Goal: Task Accomplishment & Management: Manage account settings

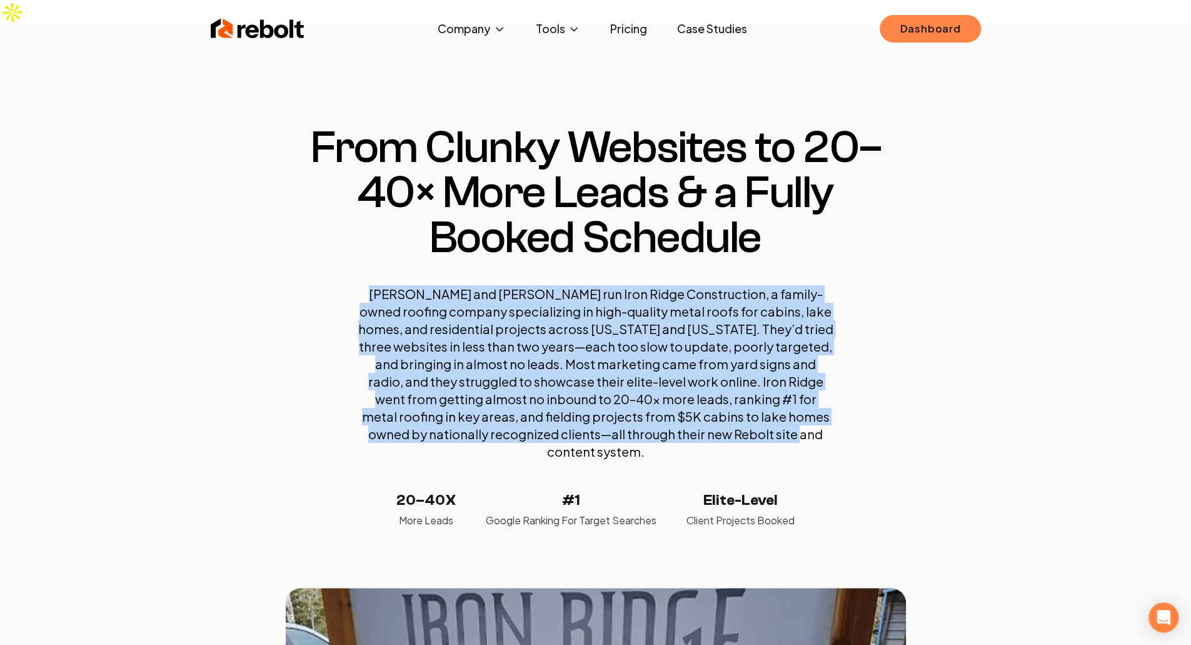
click at [967, 19] on link "Dashboard" at bounding box center [930, 29] width 101 height 28
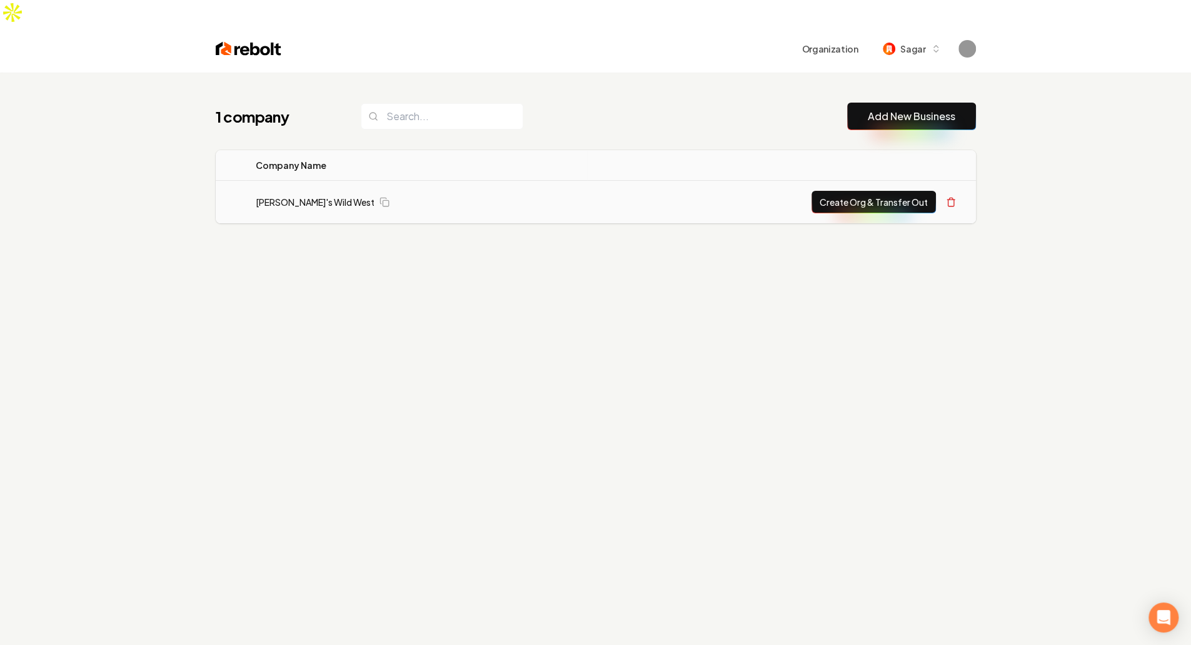
click at [289, 184] on td "[PERSON_NAME]'s Wild West" at bounding box center [417, 202] width 342 height 43
click at [284, 196] on link "[PERSON_NAME]'s Wild West" at bounding box center [315, 202] width 119 height 13
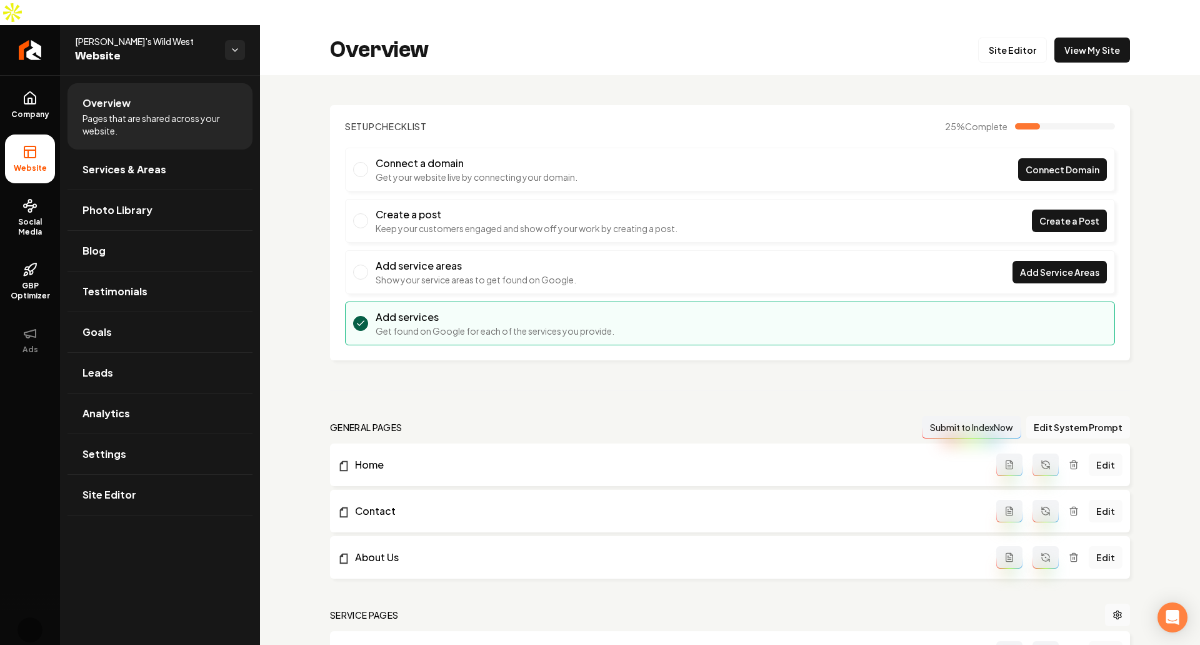
scroll to position [280, 0]
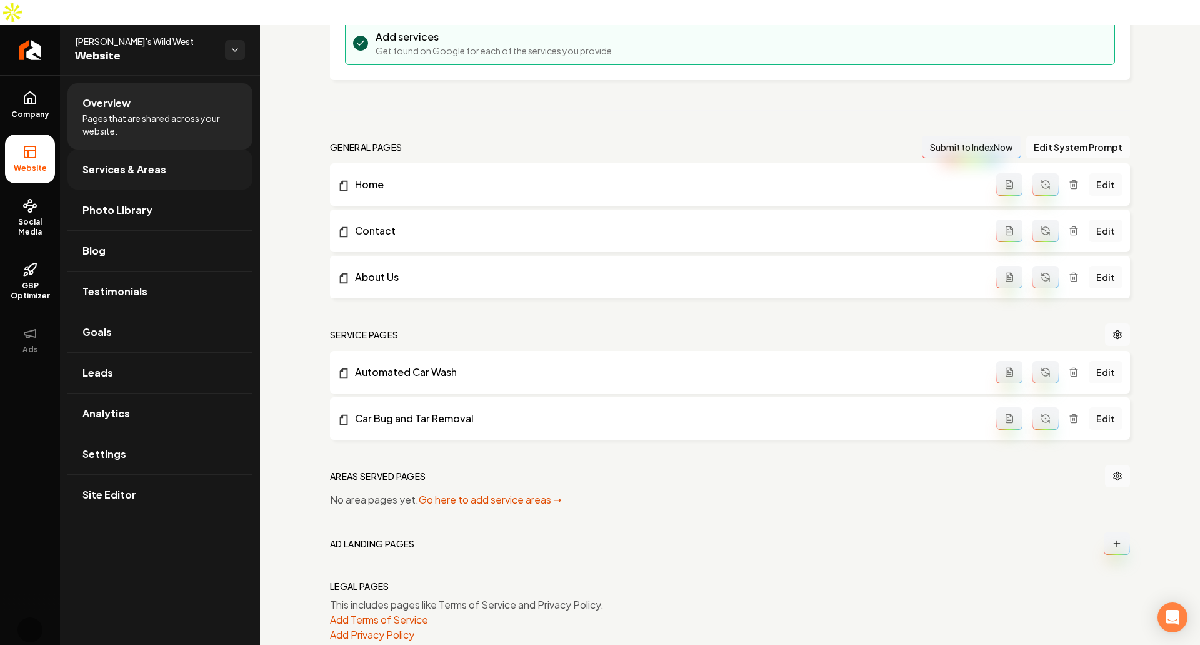
click at [146, 153] on link "Services & Areas" at bounding box center [160, 169] width 185 height 40
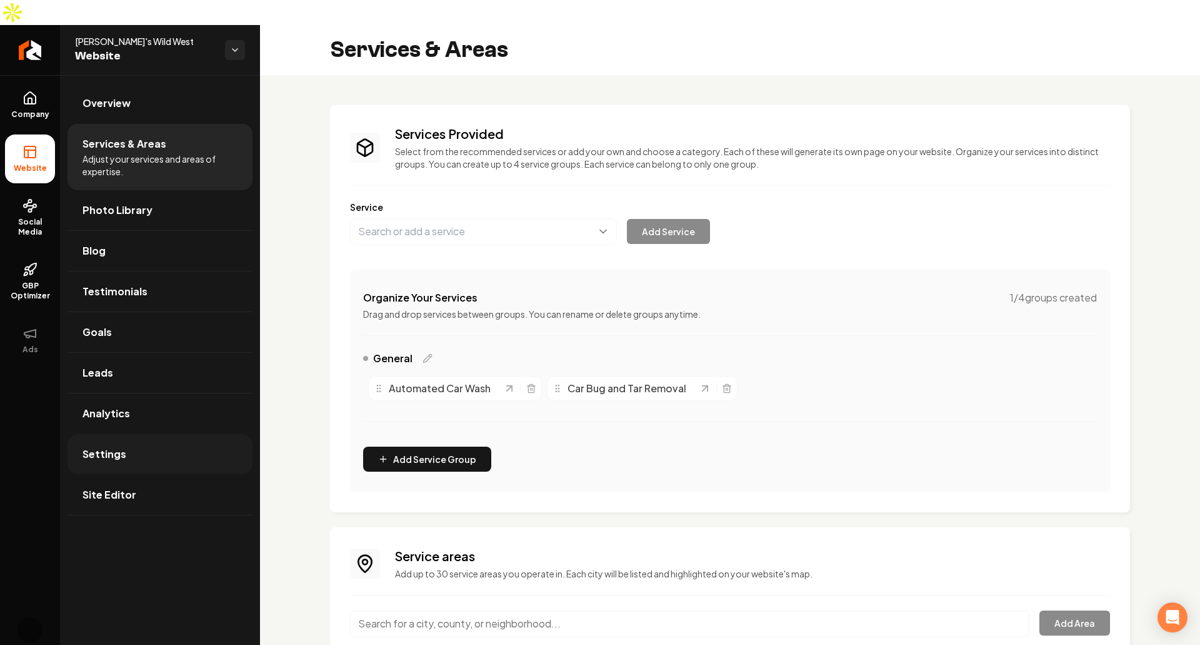
click at [188, 434] on link "Settings" at bounding box center [160, 454] width 185 height 40
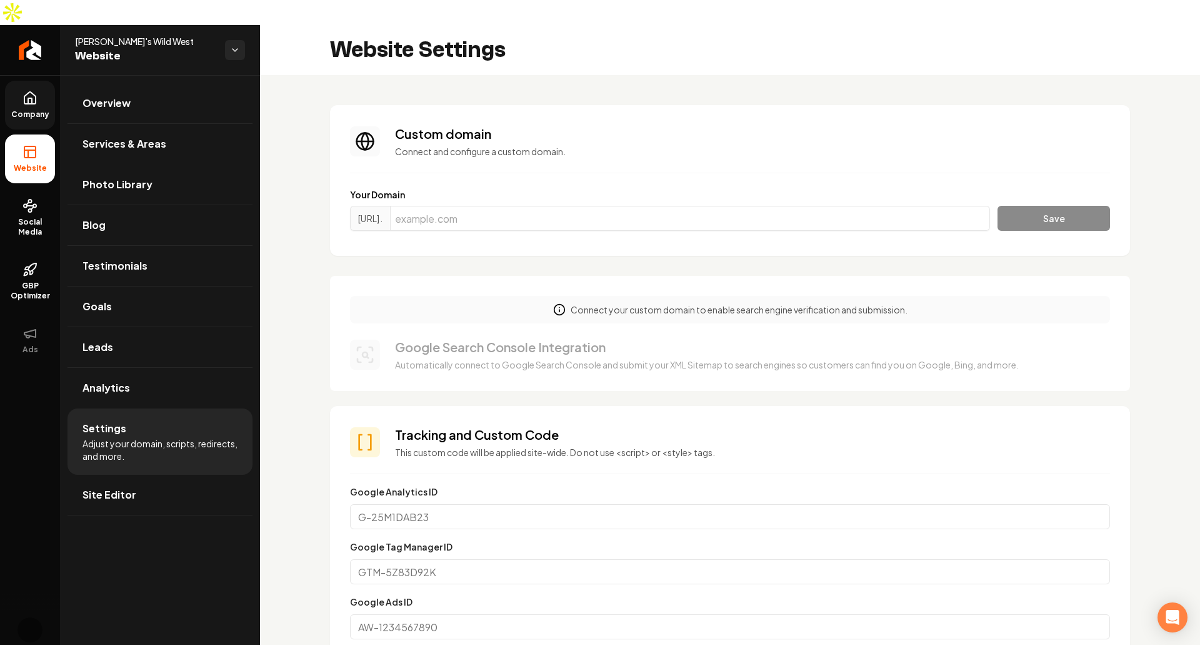
click at [36, 91] on icon at bounding box center [30, 98] width 15 height 15
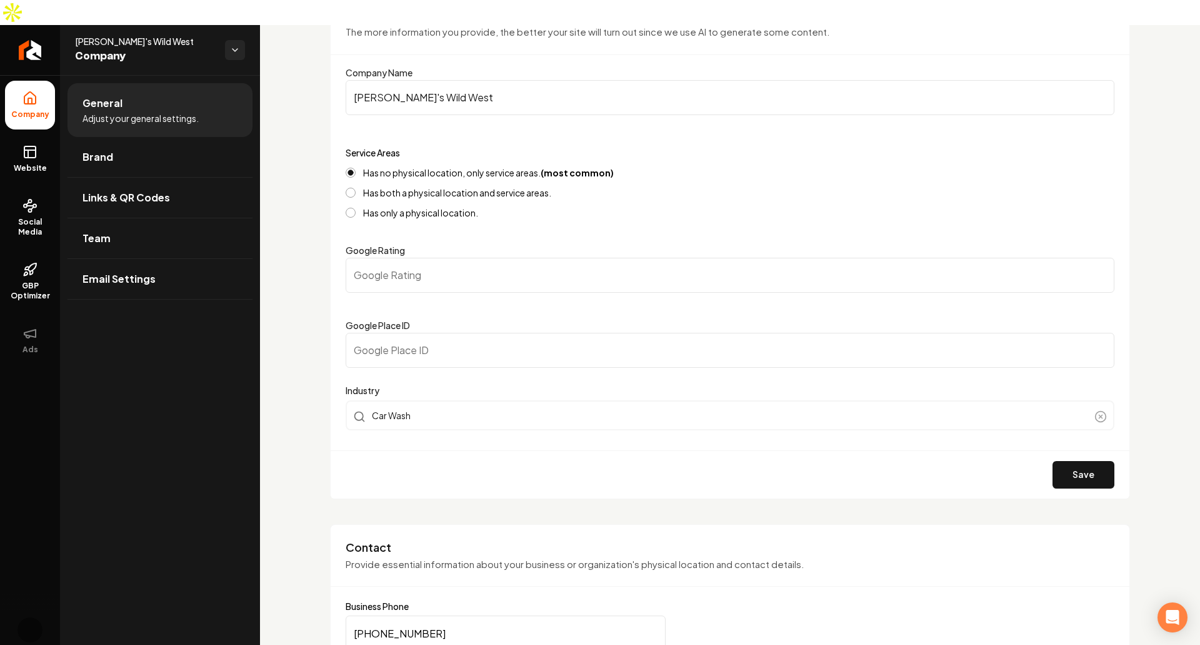
scroll to position [83, 0]
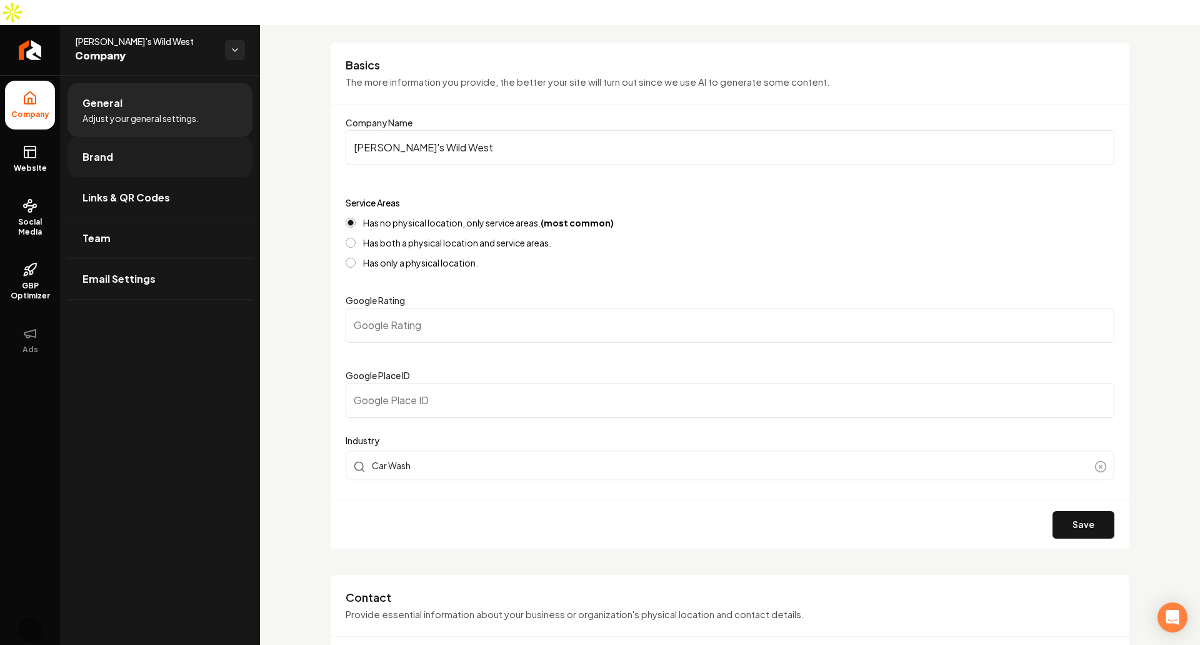
click at [159, 137] on link "Brand" at bounding box center [160, 157] width 185 height 40
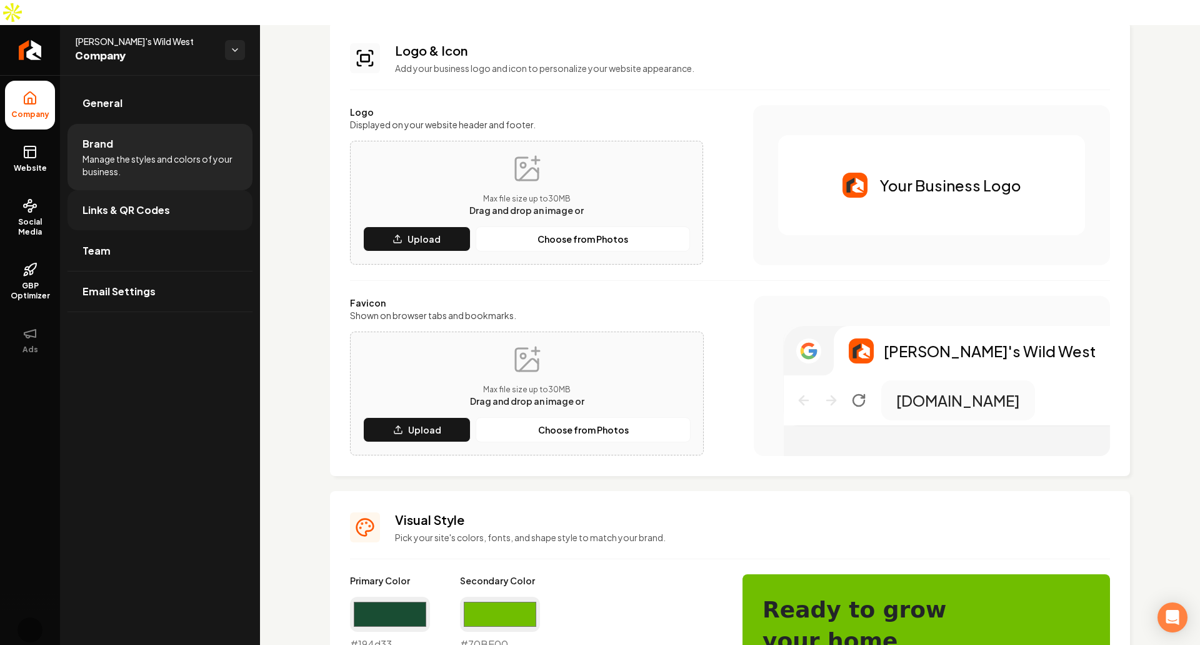
click at [174, 190] on link "Links & QR Codes" at bounding box center [160, 210] width 185 height 40
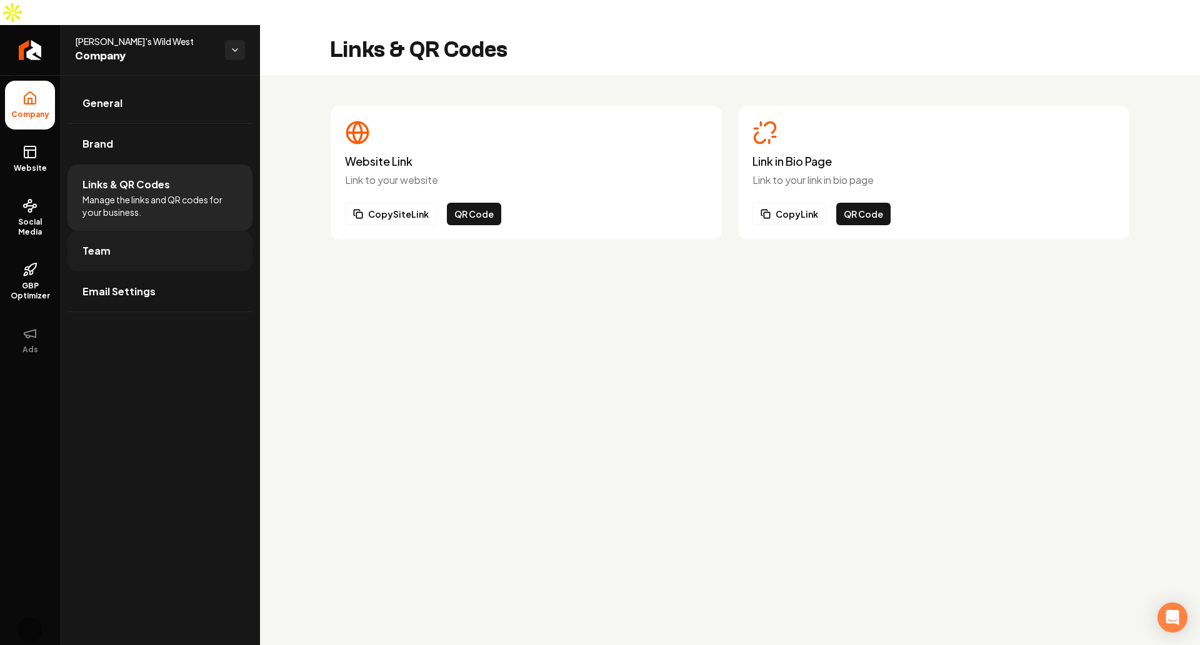
click at [156, 231] on link "Team" at bounding box center [160, 251] width 185 height 40
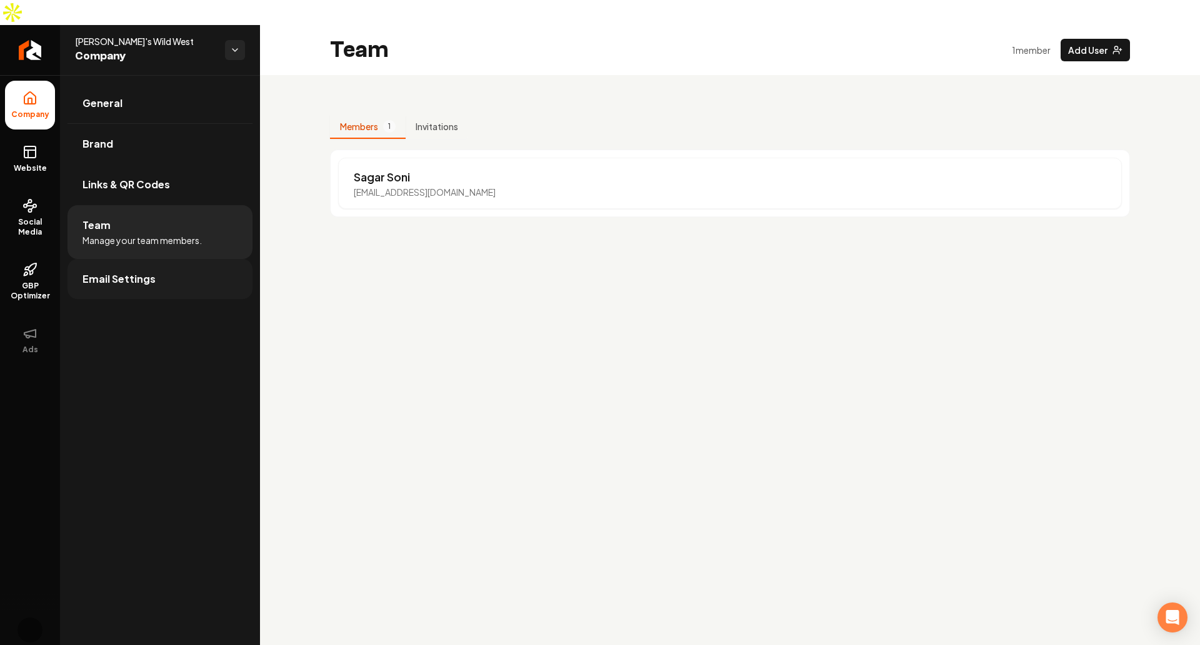
click at [201, 259] on link "Email Settings" at bounding box center [160, 279] width 185 height 40
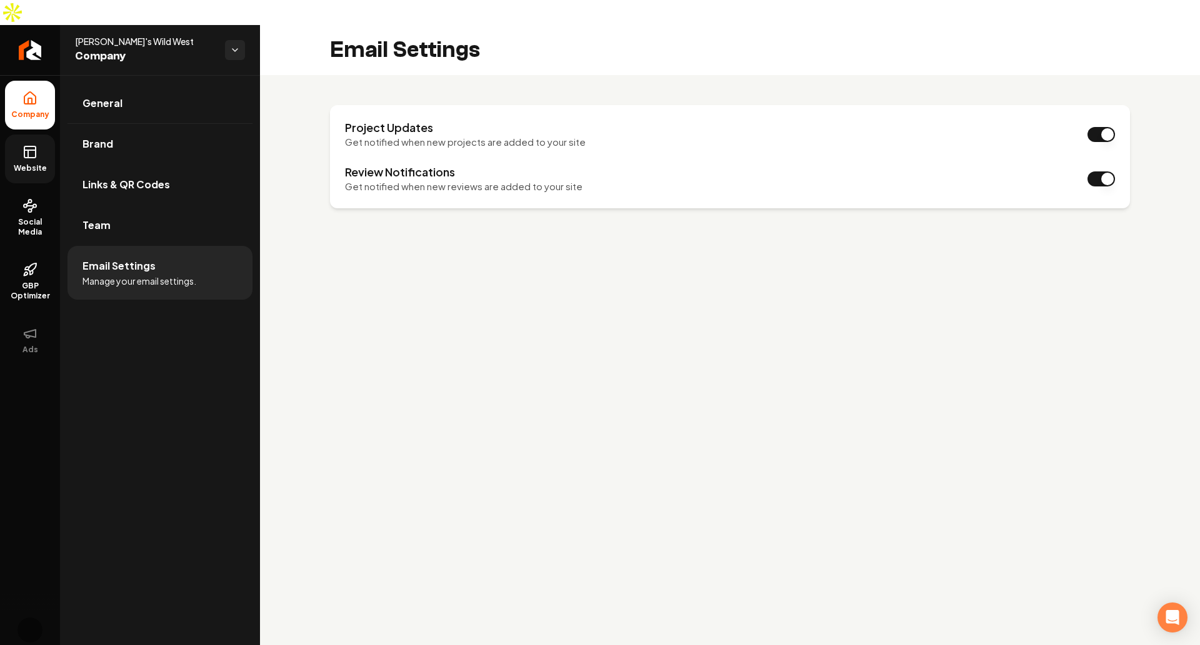
click at [16, 134] on link "Website" at bounding box center [30, 158] width 50 height 49
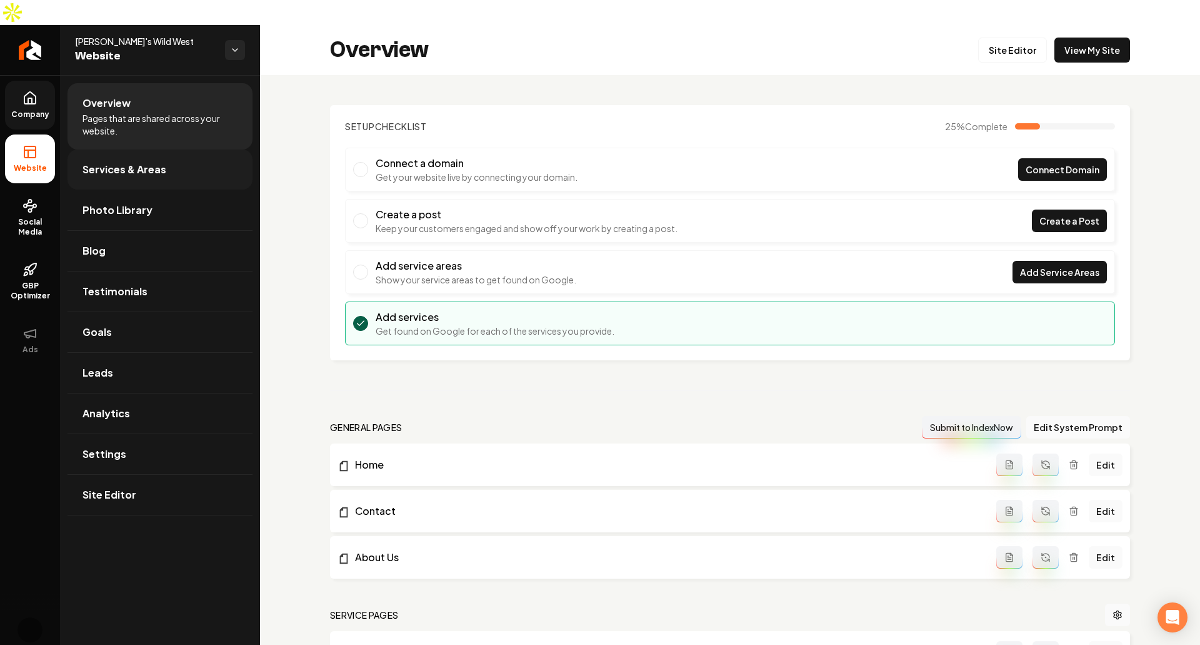
click at [173, 149] on link "Services & Areas" at bounding box center [160, 169] width 185 height 40
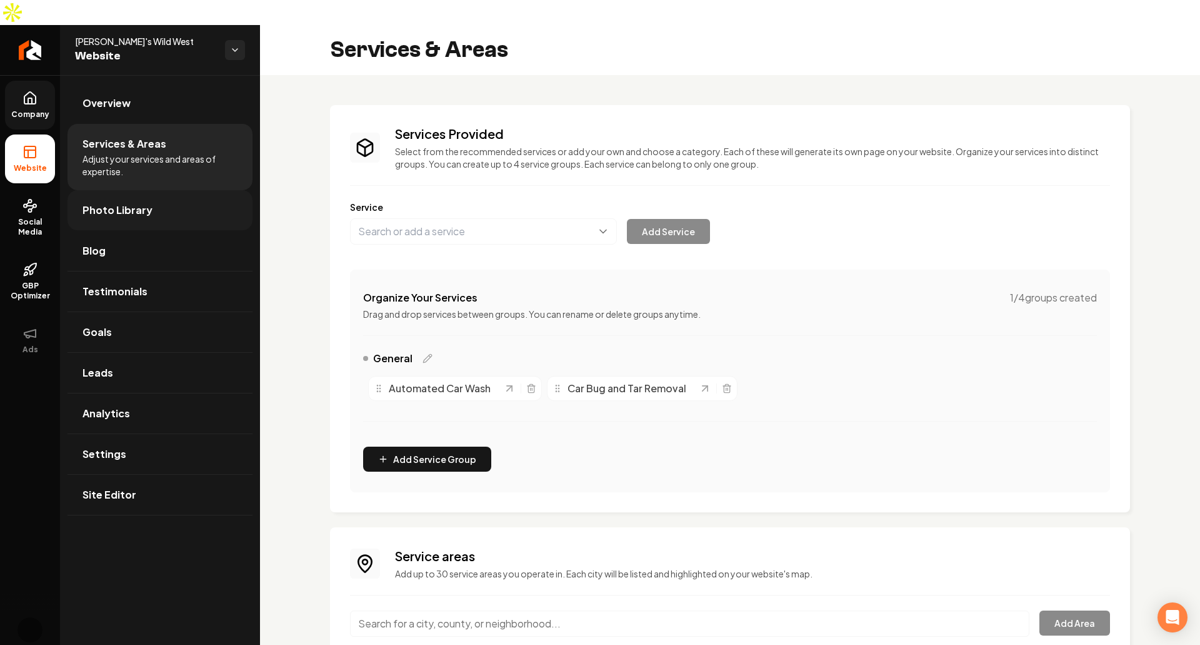
click at [165, 190] on link "Photo Library" at bounding box center [160, 210] width 185 height 40
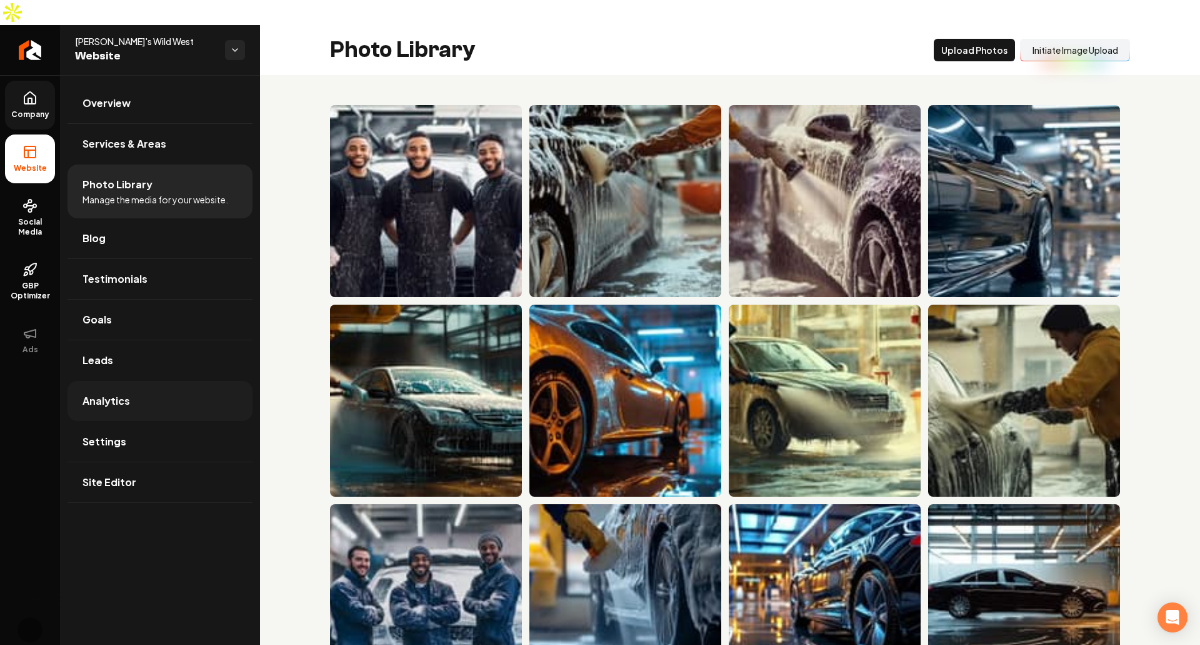
click at [166, 381] on link "Analytics" at bounding box center [160, 401] width 185 height 40
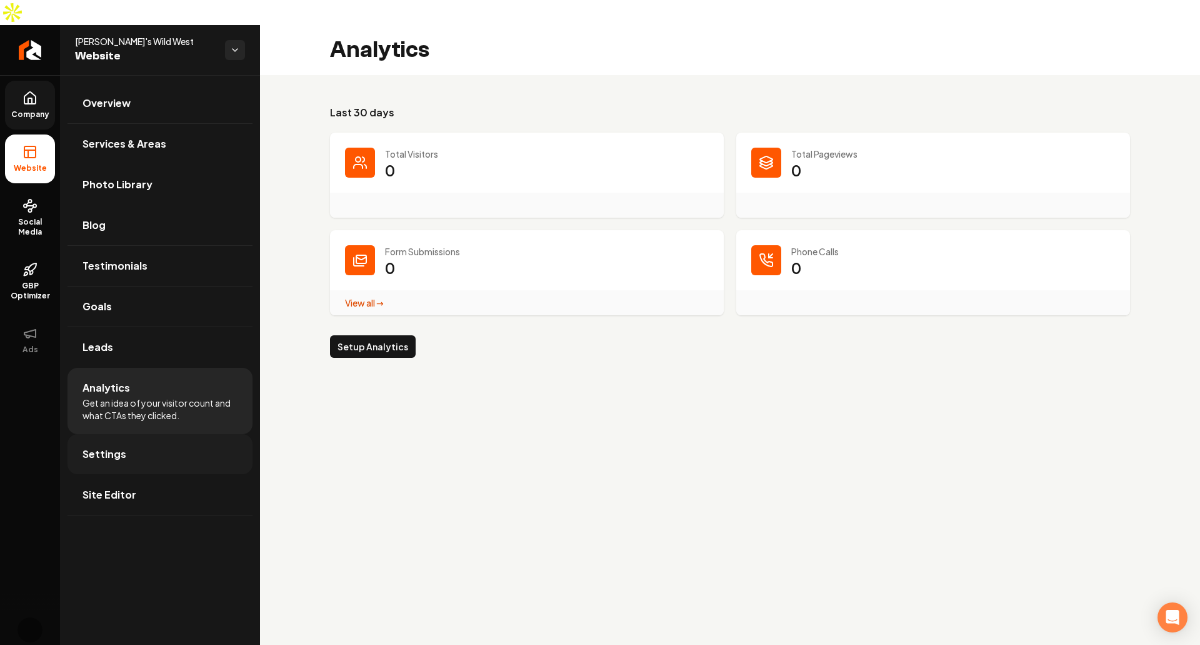
click at [224, 434] on link "Settings" at bounding box center [160, 454] width 185 height 40
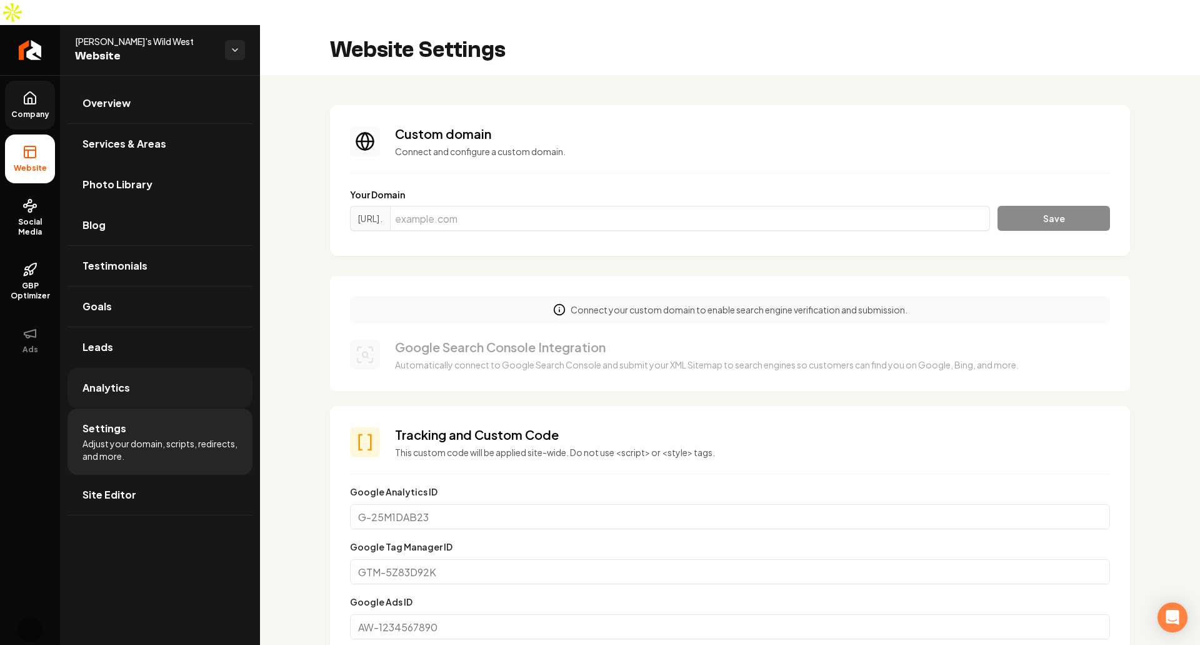
click at [191, 368] on link "Analytics" at bounding box center [160, 388] width 185 height 40
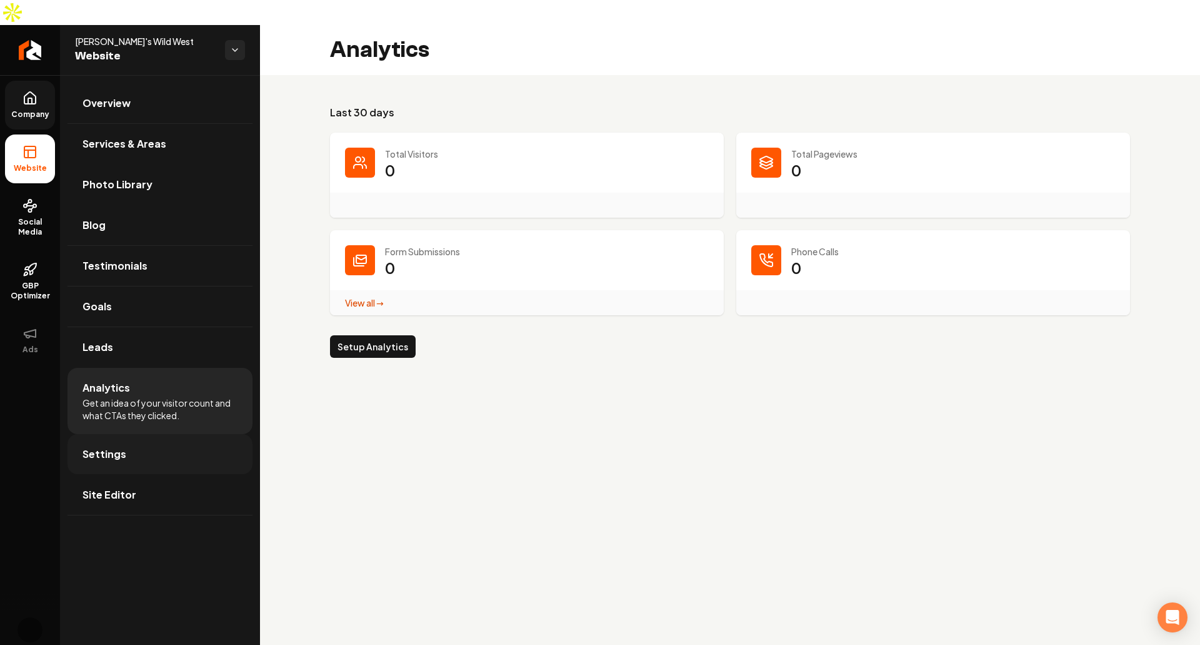
click at [180, 434] on link "Settings" at bounding box center [160, 454] width 185 height 40
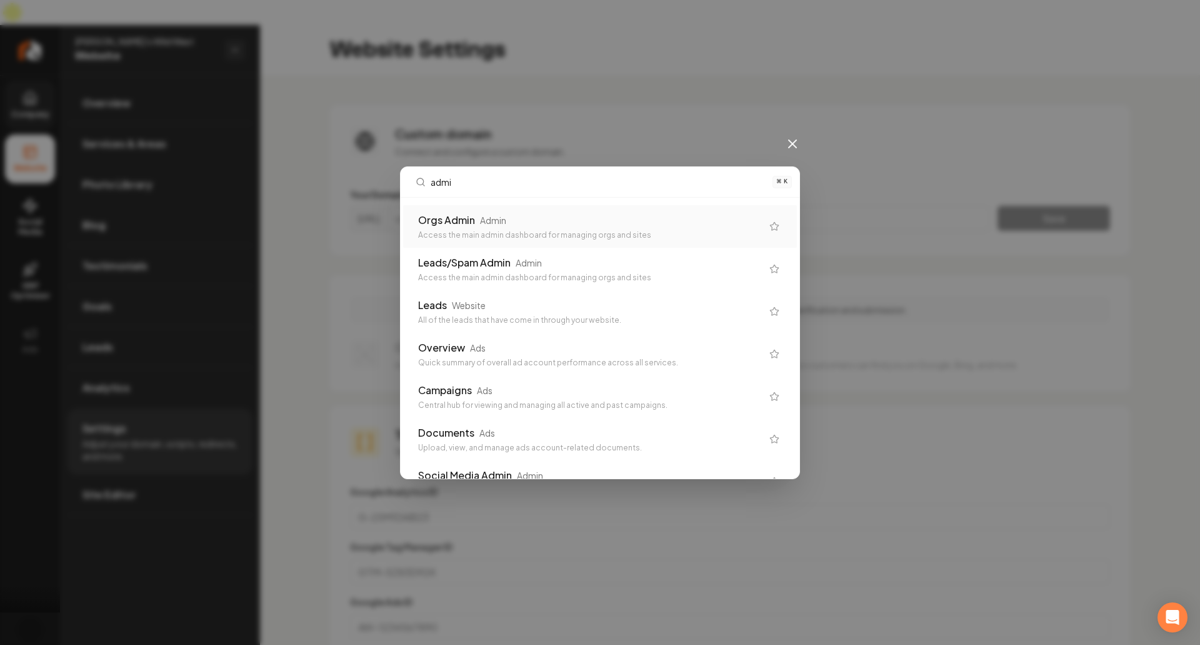
type input "admin"
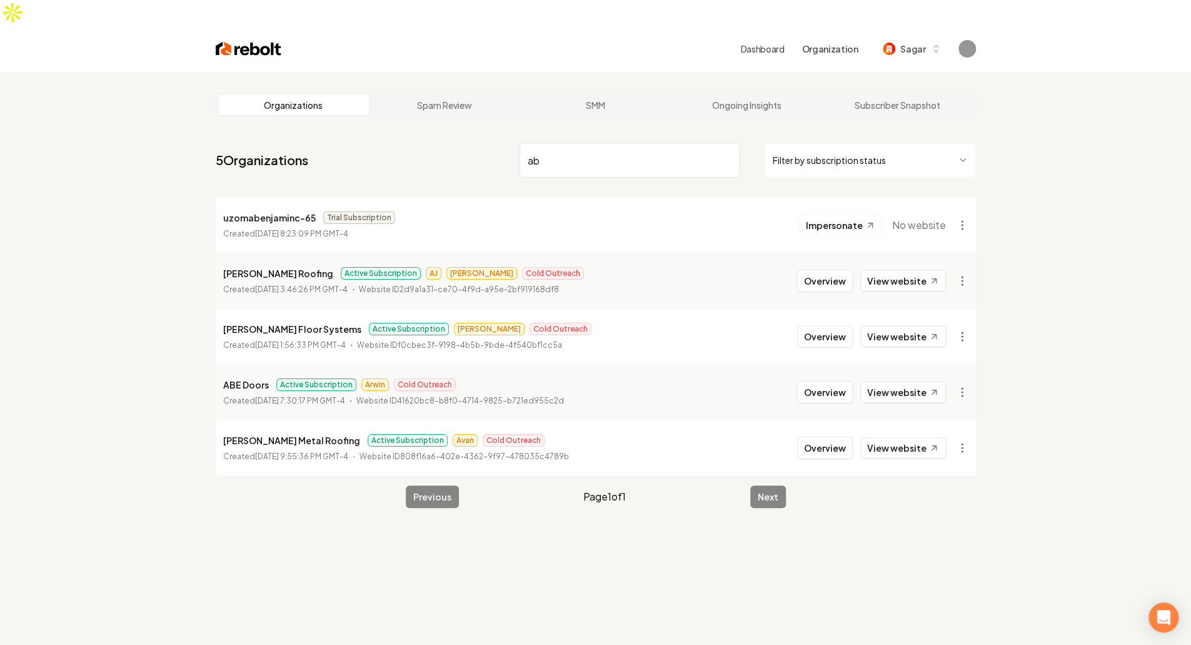
type input "a"
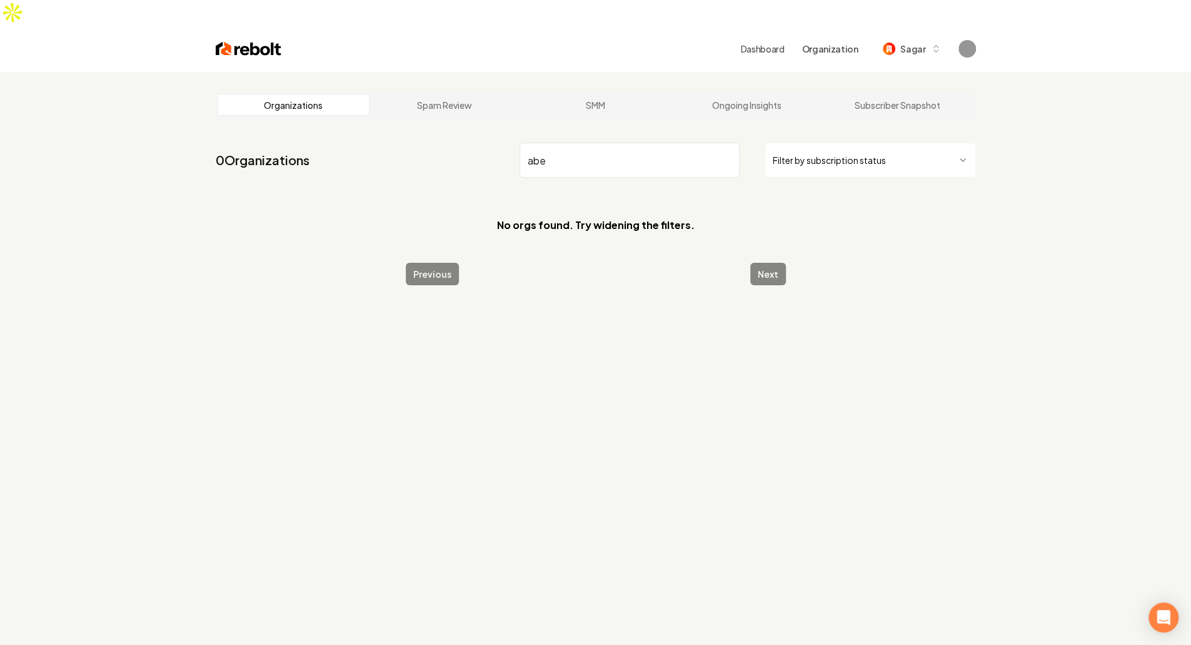
type input "abe"
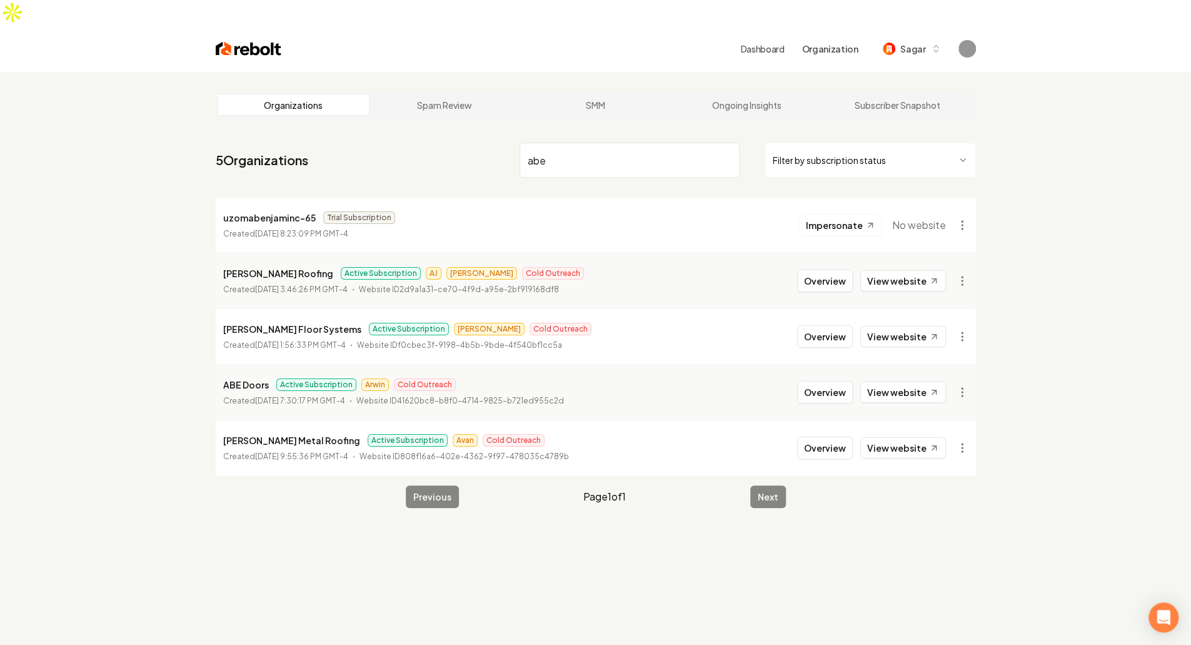
click at [248, 377] on p "ABE Doors" at bounding box center [246, 384] width 46 height 15
click at [837, 381] on button "Overview" at bounding box center [825, 392] width 56 height 23
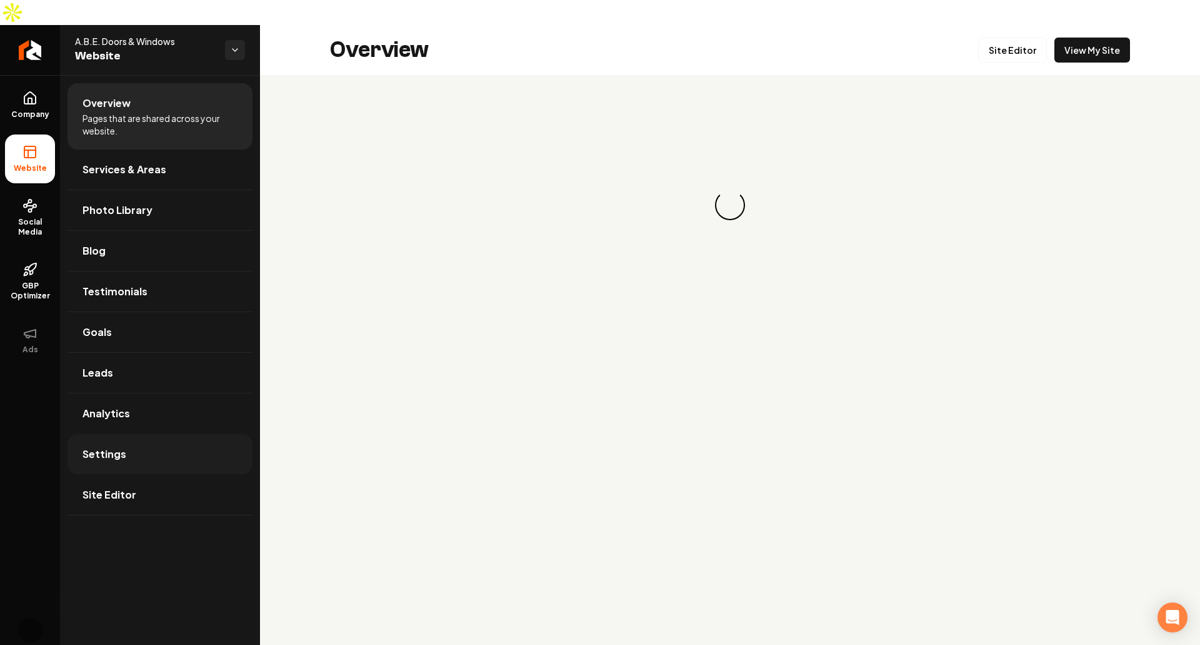
click at [153, 434] on link "Settings" at bounding box center [160, 454] width 185 height 40
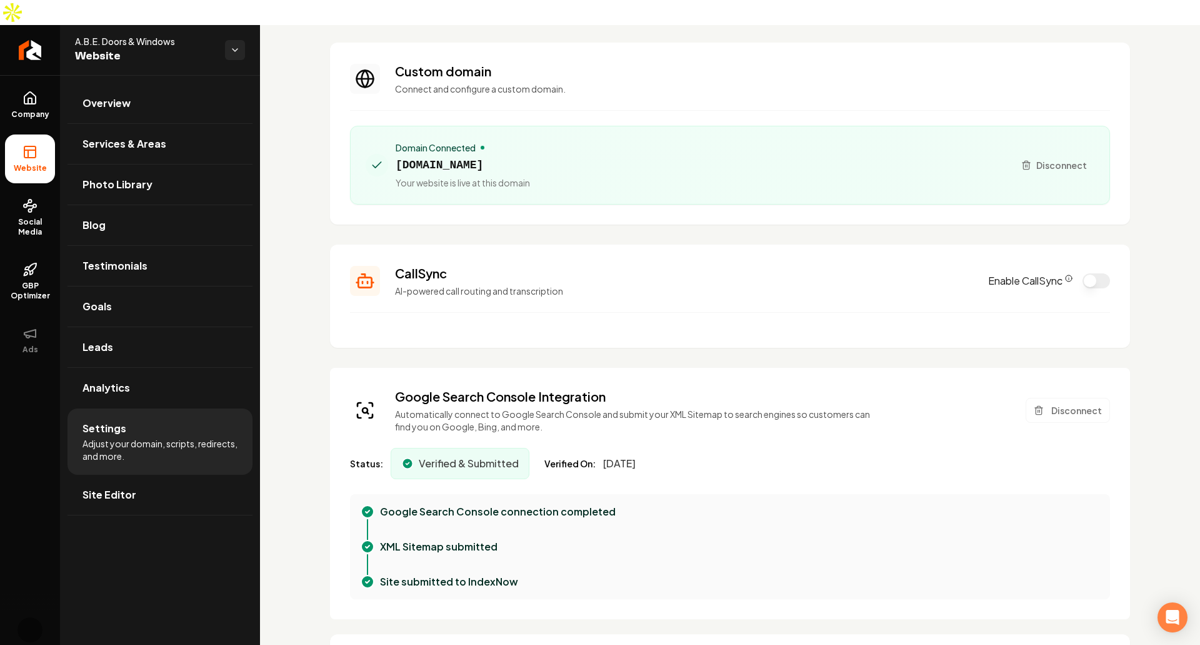
scroll to position [63, 0]
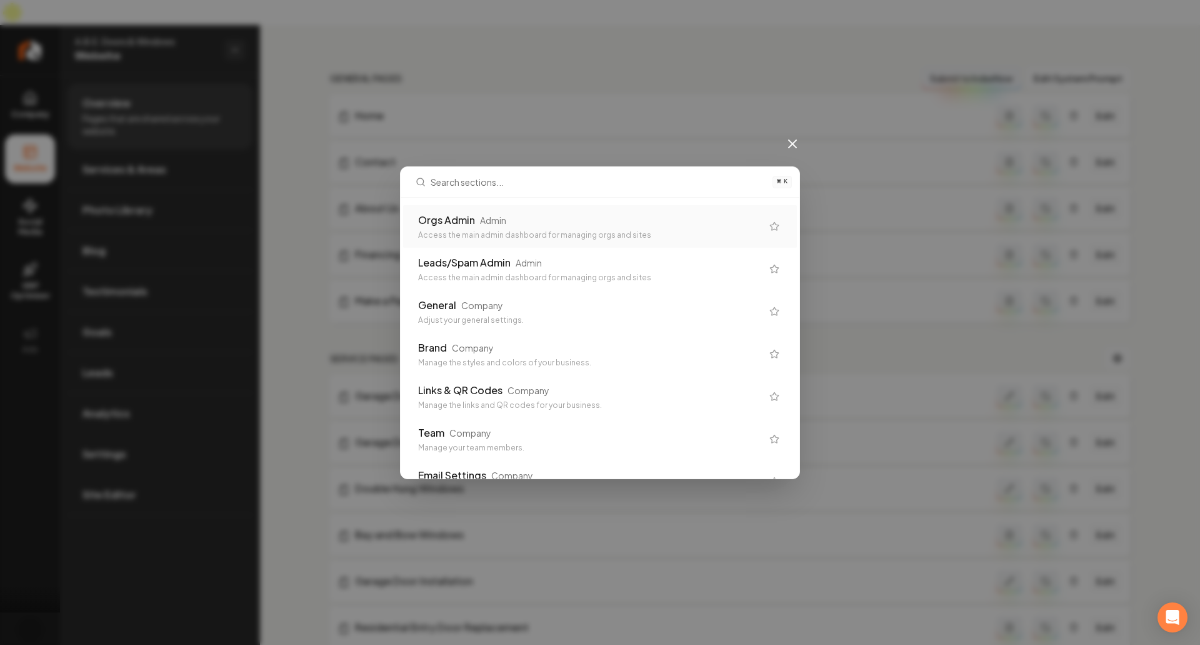
click at [575, 230] on div "Access the main admin dashboard for managing orgs and sites" at bounding box center [590, 235] width 344 height 10
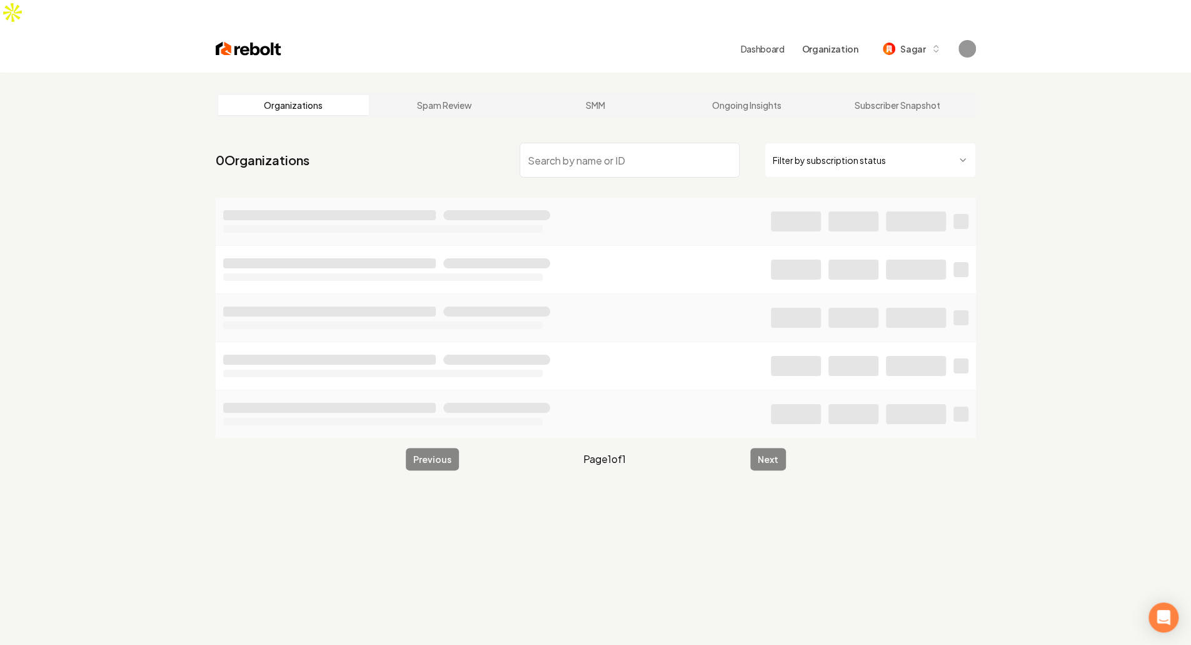
click at [624, 145] on input "search" at bounding box center [629, 160] width 220 height 35
type input "six"
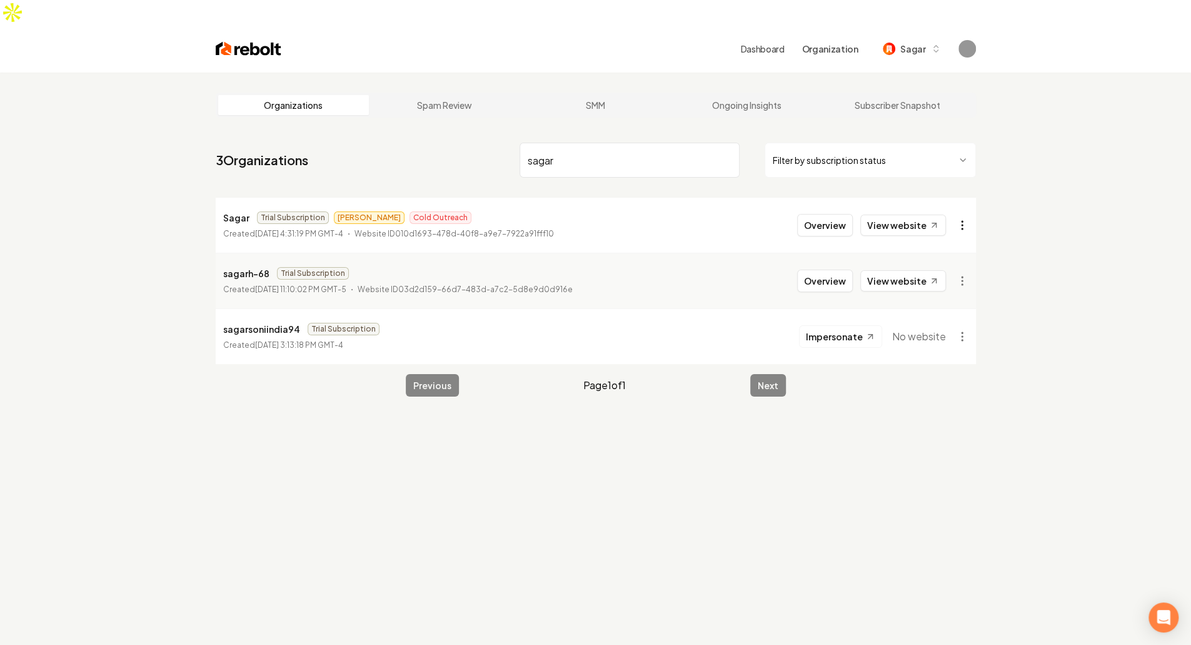
type input "sagar"
click at [965, 201] on html "Dashboard Organization Sagar Organizations Spam Review SMM Ongoing Insights Sub…" at bounding box center [595, 322] width 1191 height 645
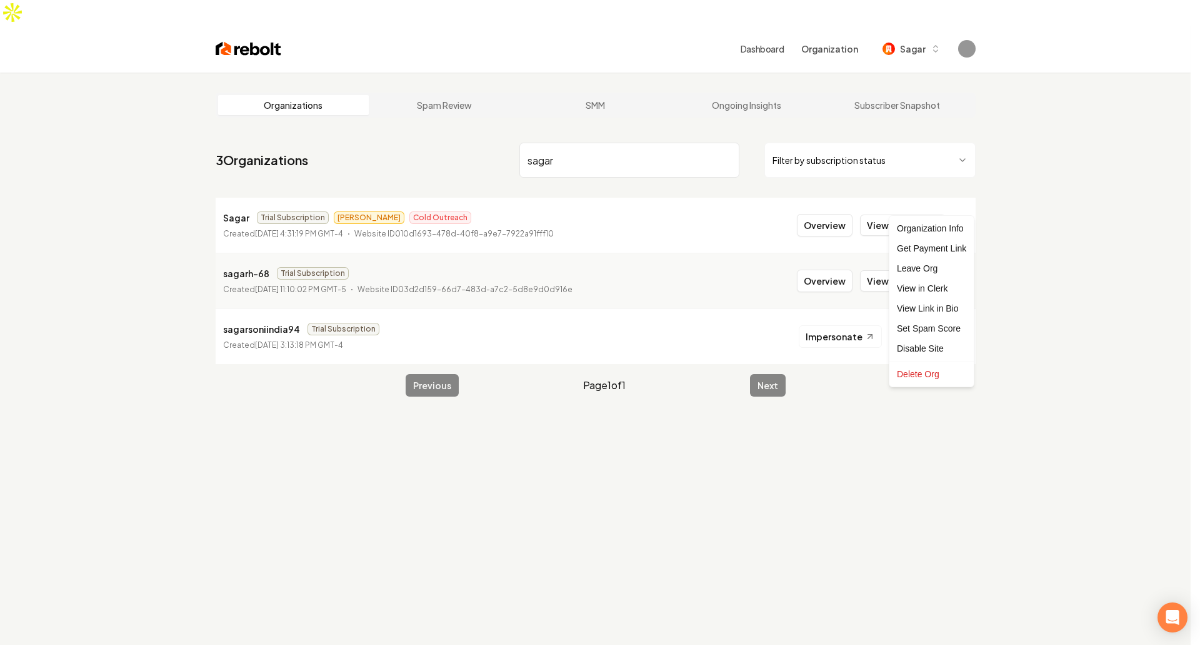
click at [625, 324] on html "Dashboard Organization Sagar Organizations Spam Review SMM Ongoing Insights Sub…" at bounding box center [600, 322] width 1200 height 645
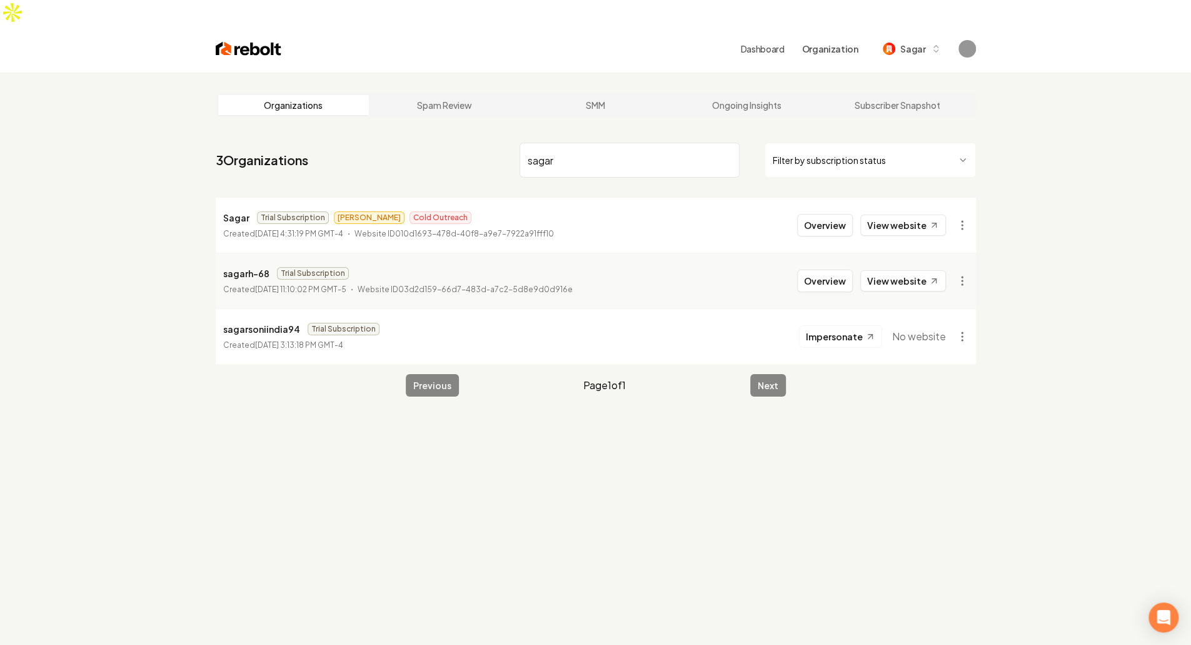
click at [924, 35] on div "Dashboard Organization Sagar" at bounding box center [596, 49] width 800 height 48
click at [923, 43] on span "Sagar" at bounding box center [912, 49] width 25 height 13
click at [456, 143] on nav "3 Organizations sagar Filter by subscription status" at bounding box center [596, 165] width 760 height 55
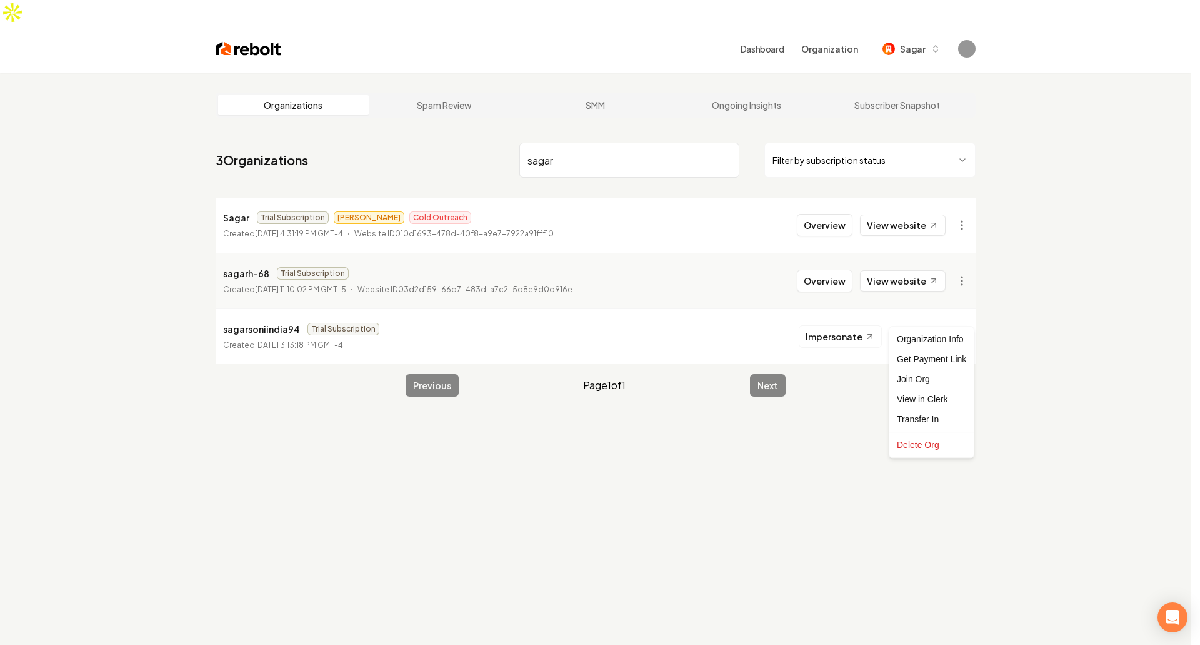
click at [971, 313] on html "Dashboard Organization Sagar Organizations Spam Review SMM Ongoing Insights Sub…" at bounding box center [600, 322] width 1200 height 645
click at [925, 451] on div "Delete Org" at bounding box center [931, 444] width 79 height 20
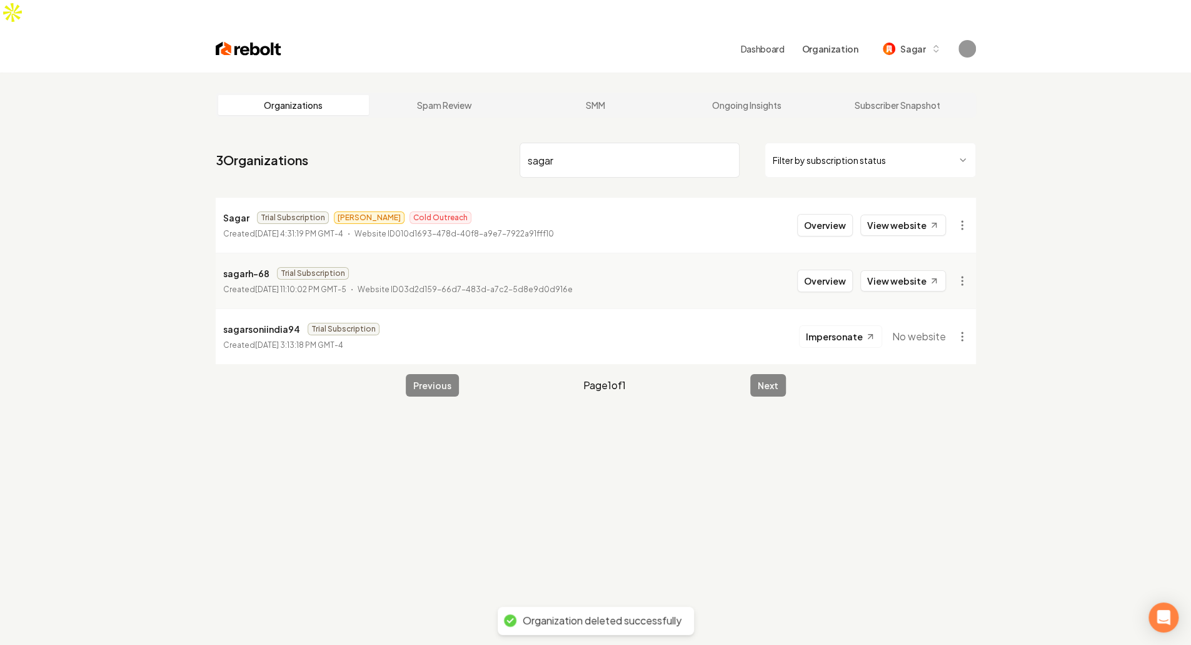
click at [169, 323] on div "Organizations Spam Review SMM Ongoing Insights Subscriber Snapshot 3 Organizati…" at bounding box center [595, 395] width 1191 height 645
click at [169, 219] on div "Organizations Spam Review SMM Ongoing Insights Subscriber Snapshot 3 Organizati…" at bounding box center [595, 395] width 1191 height 645
click at [229, 210] on p "Sagar" at bounding box center [236, 217] width 26 height 15
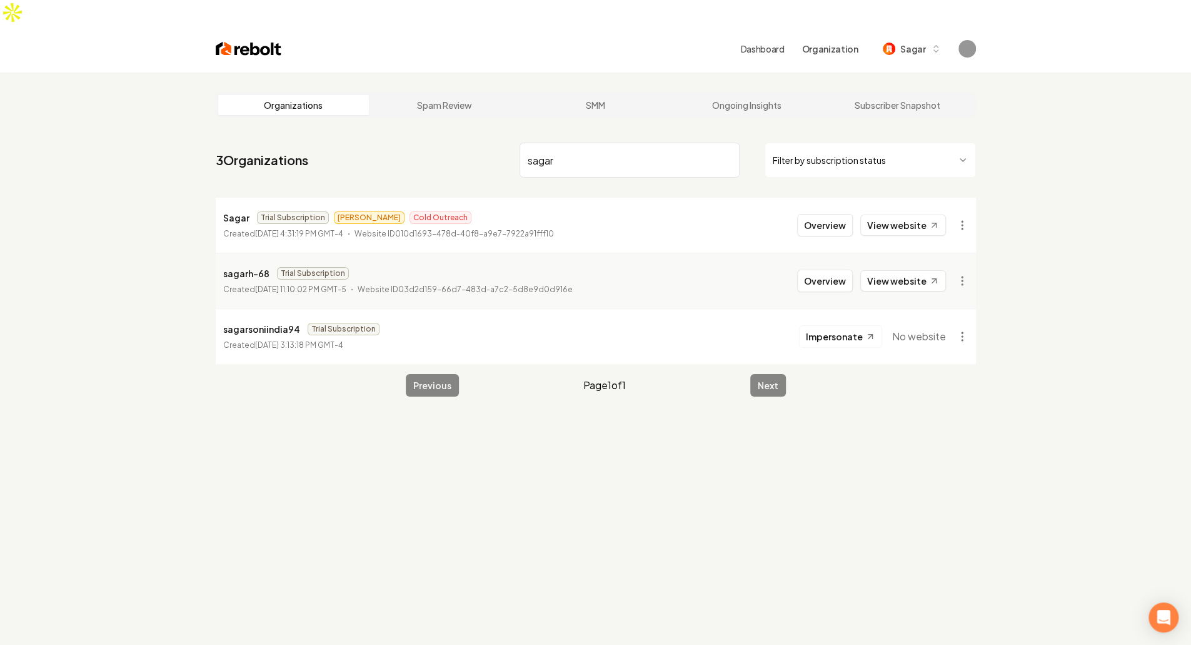
click at [505, 224] on li "Sagar Trial Subscription [PERSON_NAME] Outreach Created [DATE] 4:31:19 PM GMT-4…" at bounding box center [596, 225] width 760 height 55
click at [919, 214] on link "View website" at bounding box center [903, 224] width 86 height 21
click at [827, 211] on li "Sagar Trial Subscription [PERSON_NAME] Outreach Created [DATE] 4:31:19 PM GMT-4…" at bounding box center [596, 225] width 760 height 55
click at [829, 214] on button "Overview" at bounding box center [825, 225] width 56 height 23
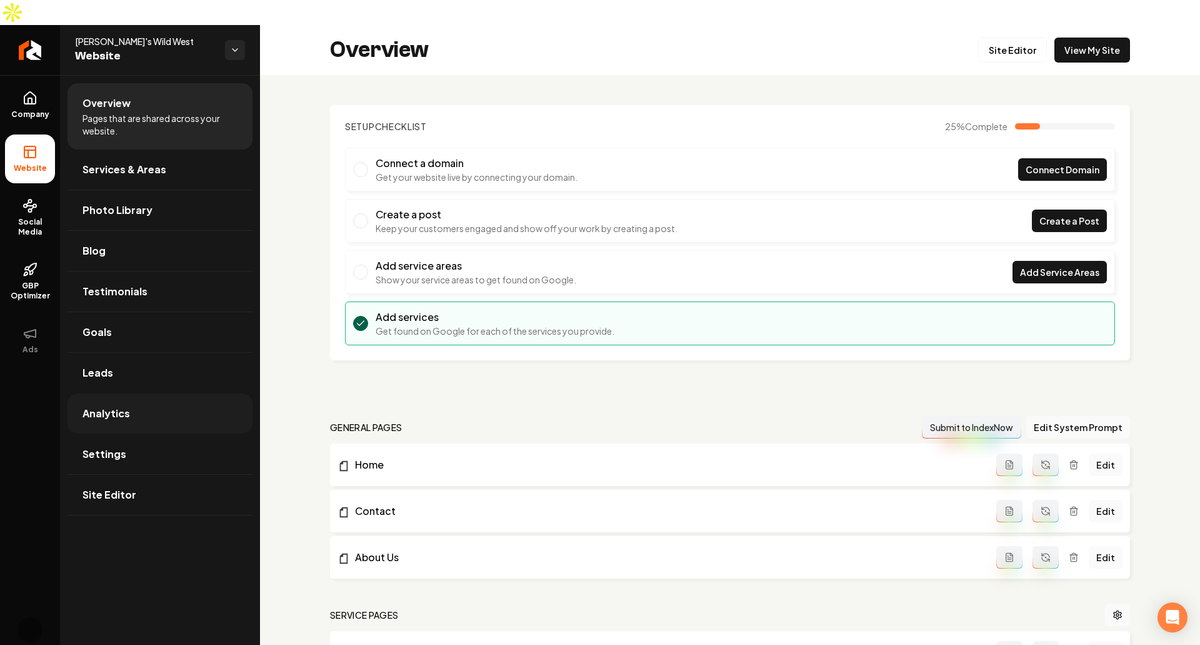
click at [153, 399] on link "Analytics" at bounding box center [160, 413] width 185 height 40
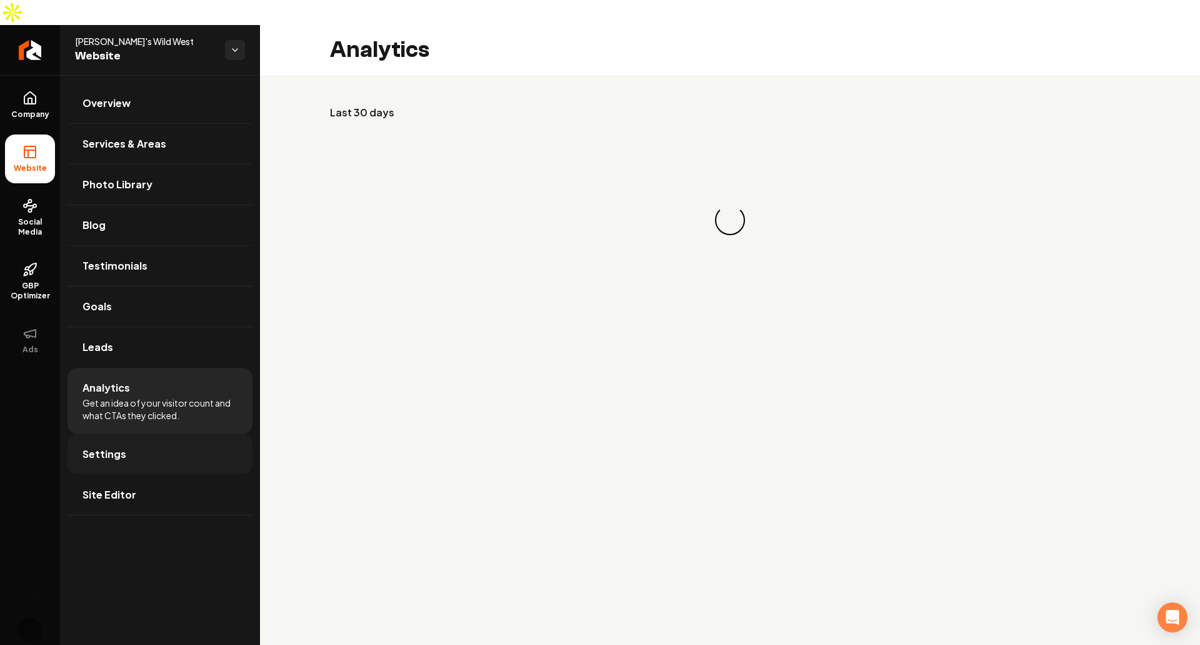
click at [161, 434] on link "Settings" at bounding box center [160, 454] width 185 height 40
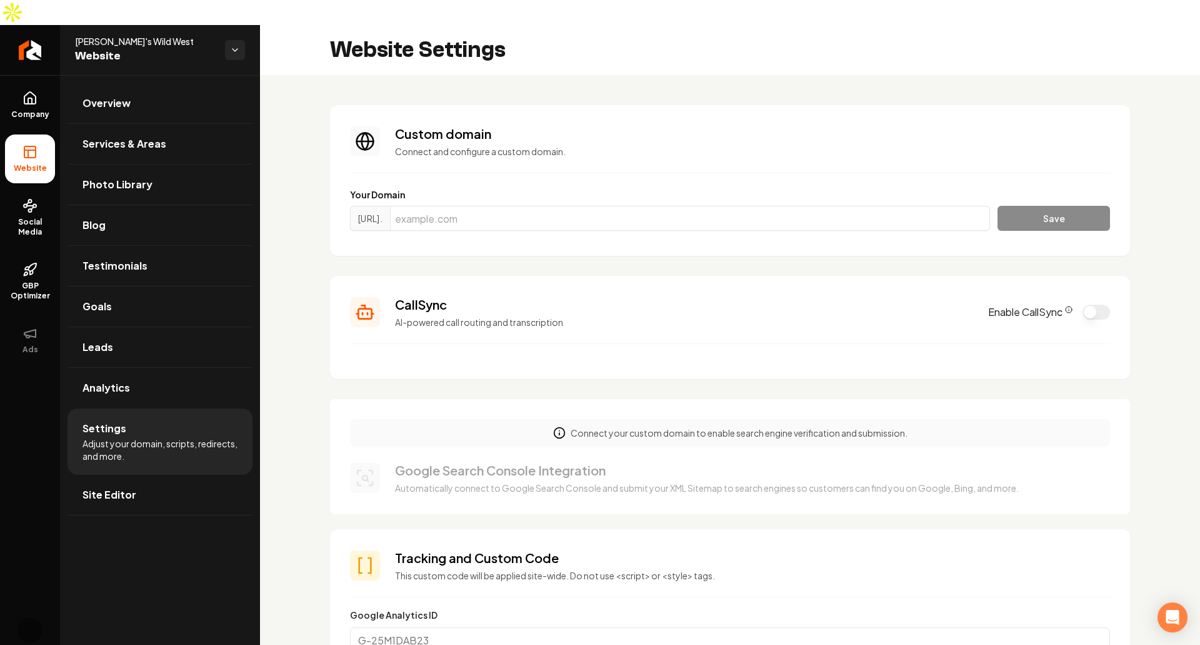
click at [1083, 304] on button "Enable CallSync" at bounding box center [1097, 311] width 28 height 15
click at [1085, 304] on button "Enable CallSync" at bounding box center [1097, 311] width 28 height 15
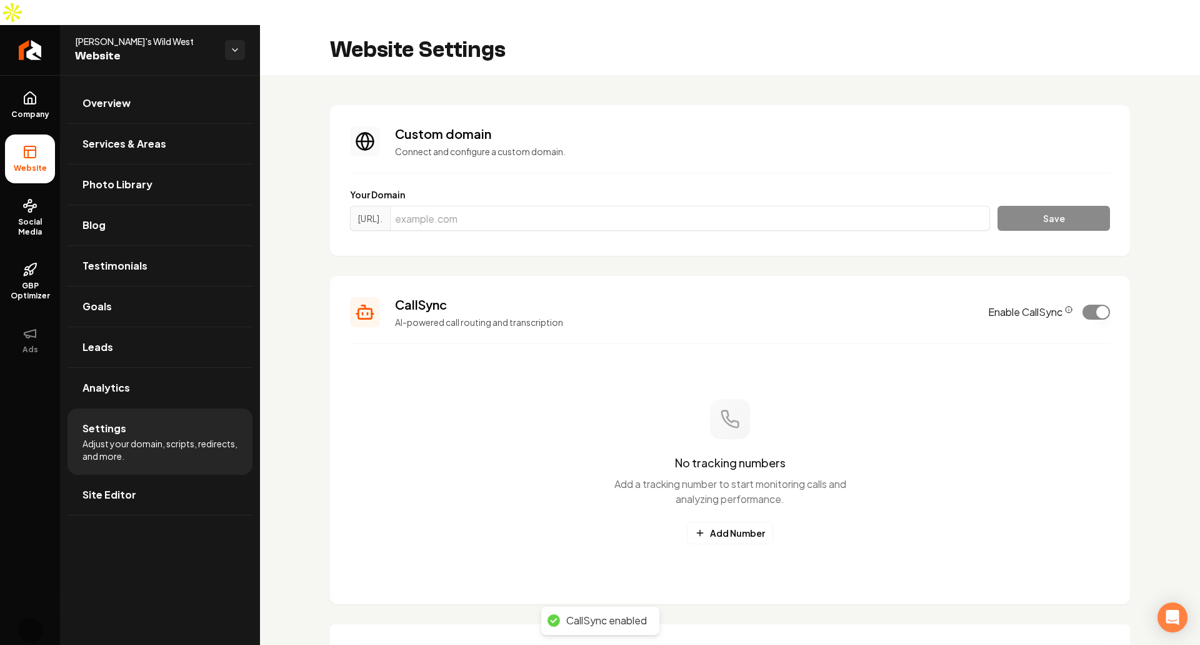
click at [888, 317] on section "CallSync AI-powered call routing and transcription Enable CallSync No tracking …" at bounding box center [730, 440] width 800 height 328
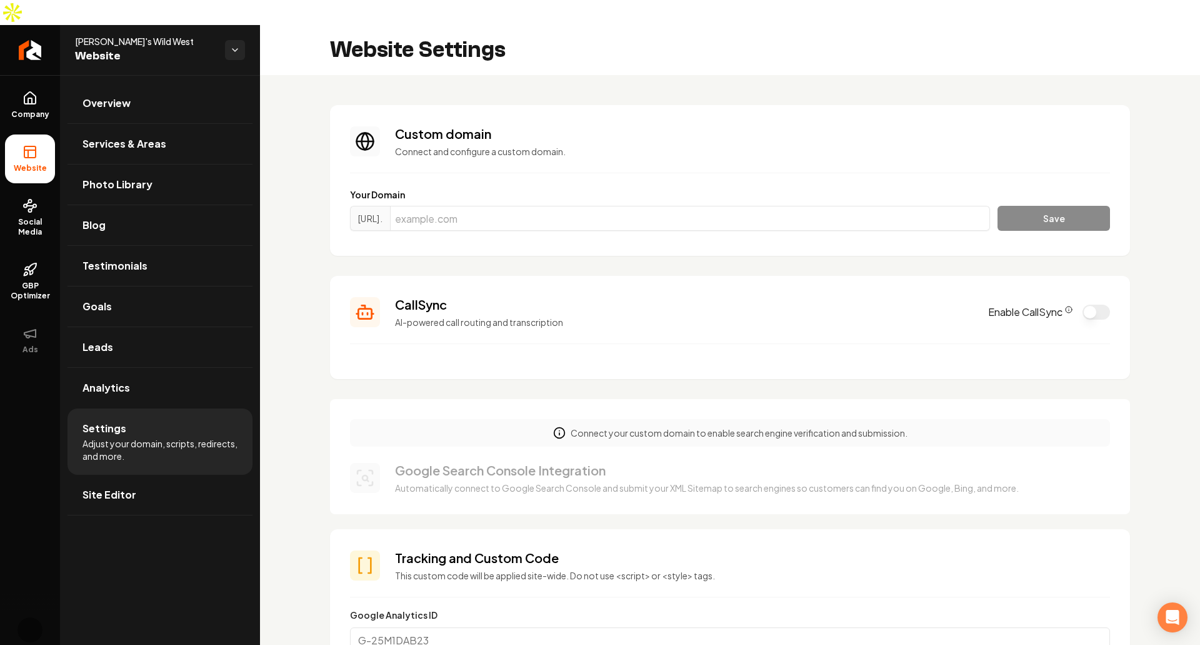
click at [1090, 304] on button "Enable CallSync" at bounding box center [1097, 311] width 28 height 15
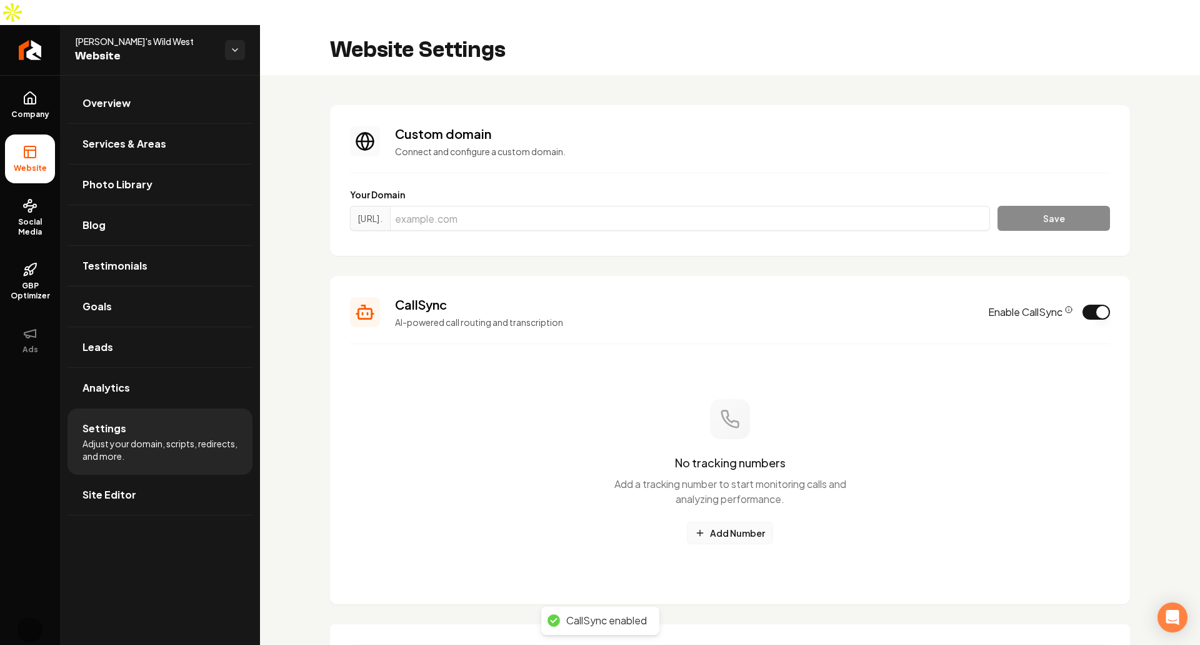
click at [734, 521] on button "Add Number" at bounding box center [730, 532] width 86 height 23
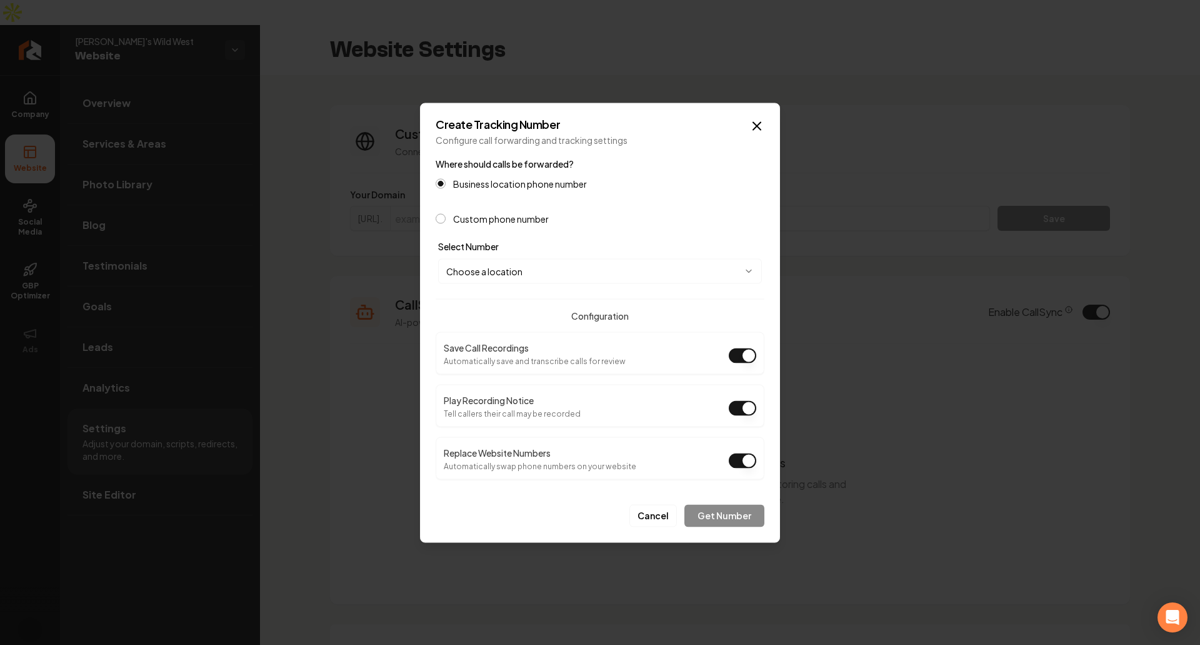
click at [539, 268] on body "Company Website Social Media GBP Optimizer Ads Account [PERSON_NAME]'s Wild Wes…" at bounding box center [600, 322] width 1200 height 645
select select "**********"
click at [481, 216] on label "Custom phone number" at bounding box center [501, 218] width 96 height 9
click at [446, 216] on button "Custom phone number" at bounding box center [441, 218] width 10 height 10
click at [483, 186] on label "Business location phone number" at bounding box center [520, 182] width 134 height 9
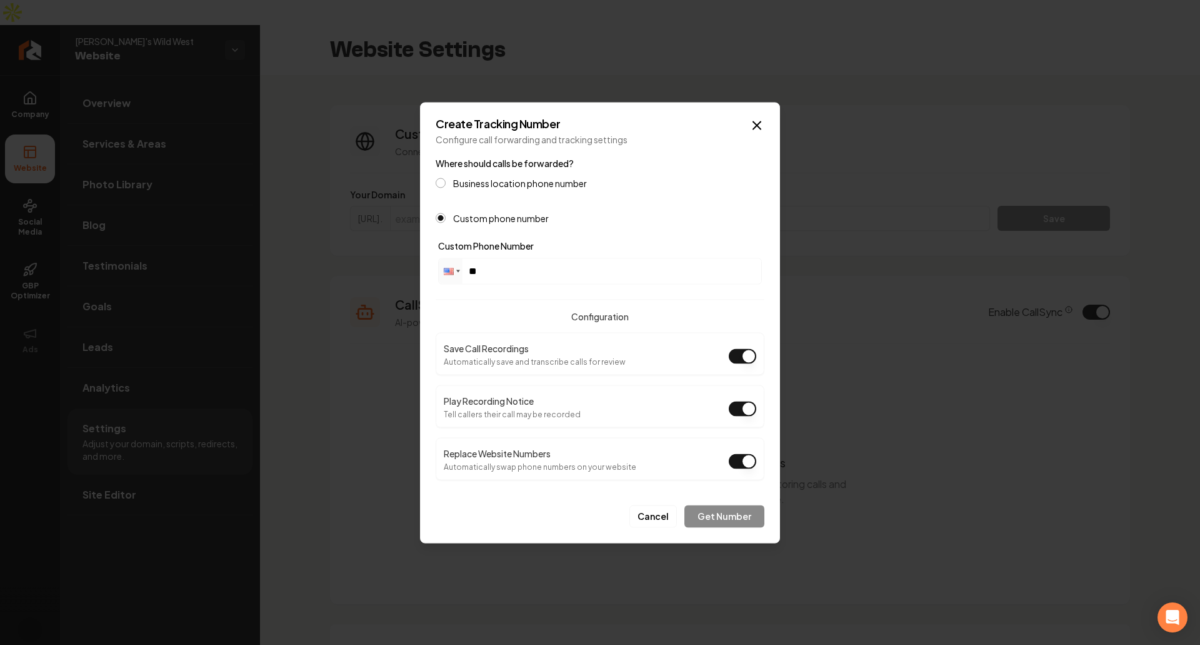
click at [446, 186] on button "Business location phone number" at bounding box center [441, 183] width 10 height 10
click at [726, 519] on button "Get Number" at bounding box center [725, 515] width 80 height 23
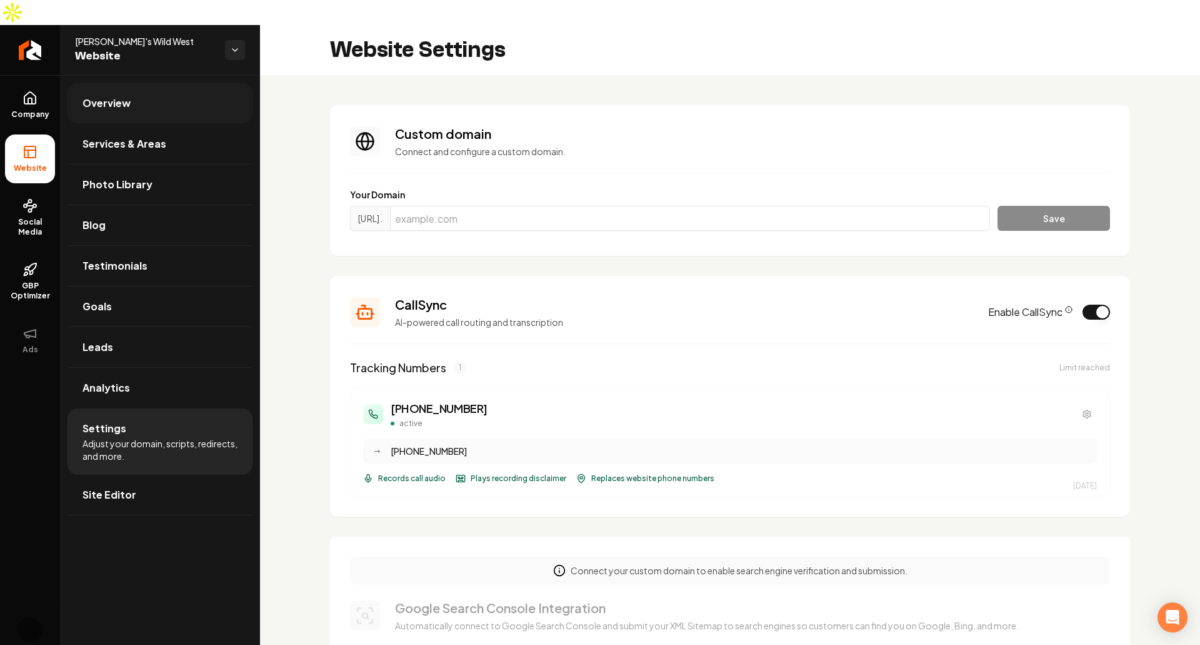
click at [181, 83] on link "Overview" at bounding box center [160, 103] width 185 height 40
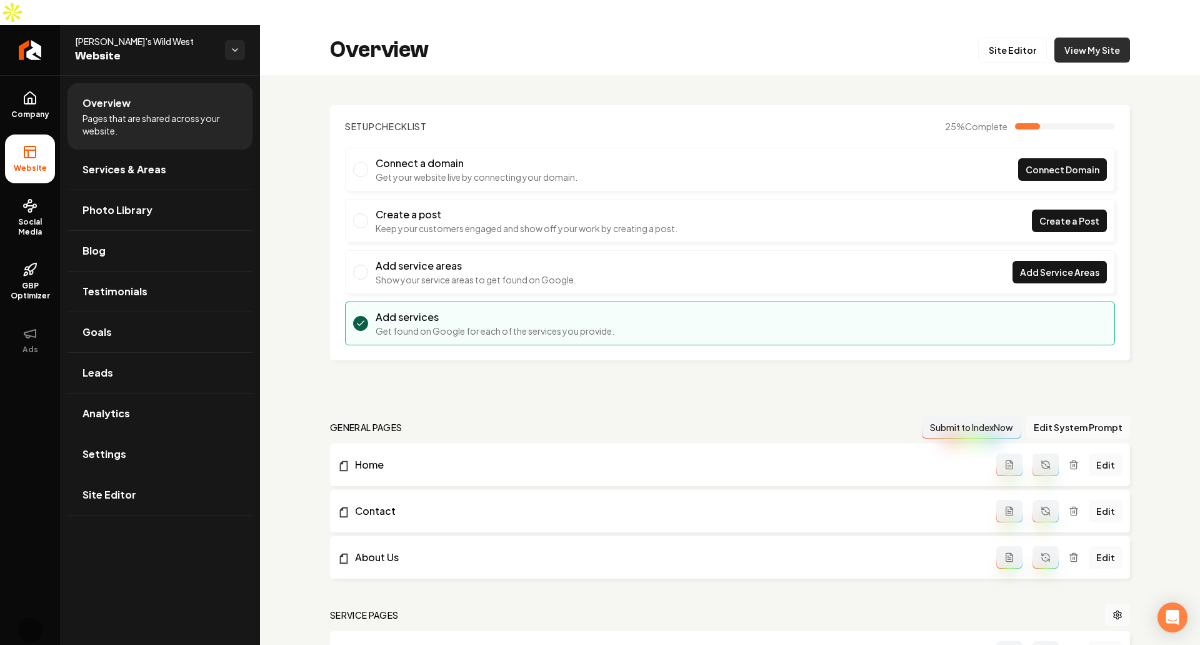
click at [1078, 38] on link "View My Site" at bounding box center [1093, 50] width 76 height 25
click at [143, 353] on link "Leads" at bounding box center [160, 373] width 185 height 40
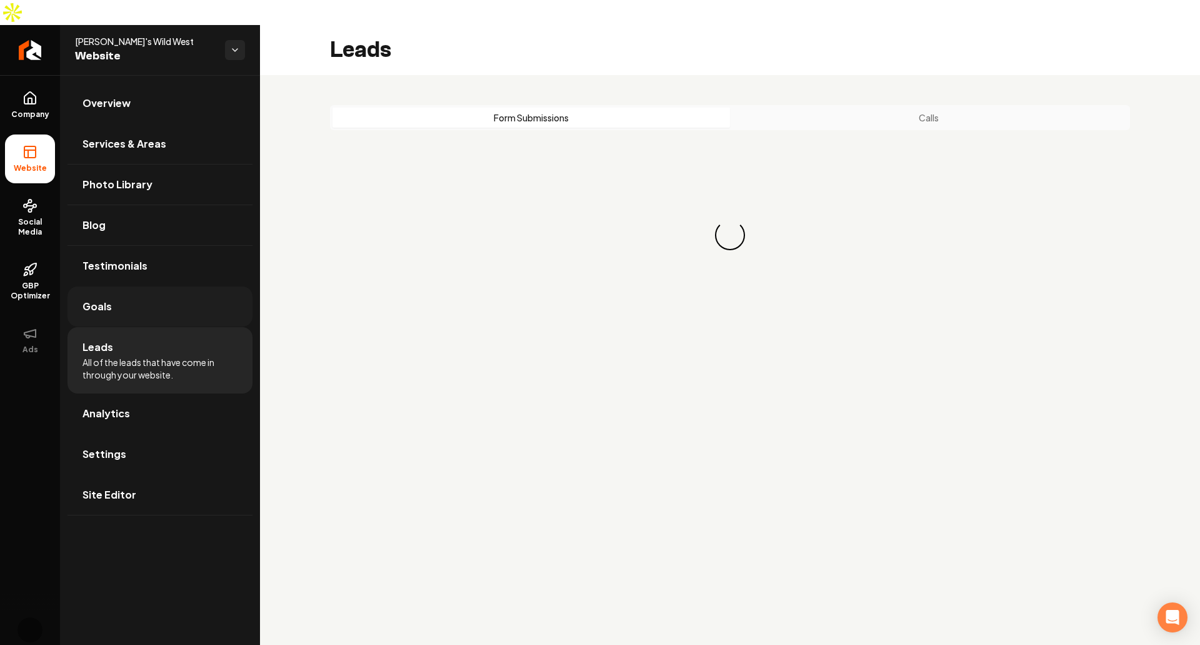
click at [138, 286] on link "Goals" at bounding box center [160, 306] width 185 height 40
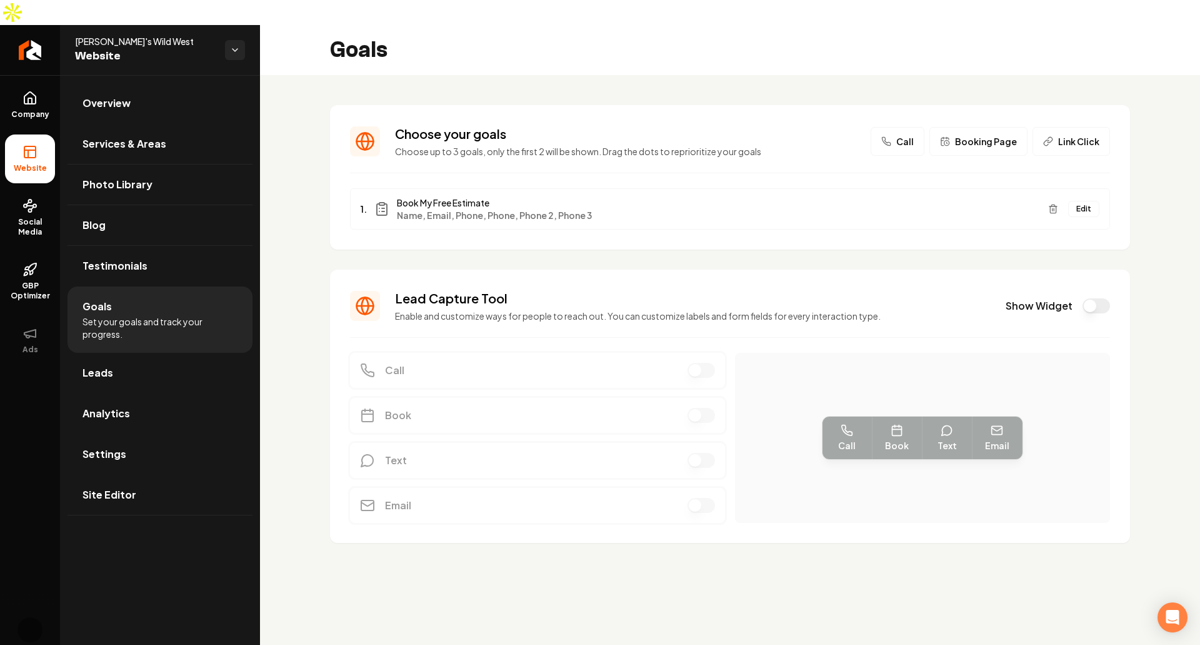
click at [906, 127] on button "Call" at bounding box center [898, 141] width 54 height 29
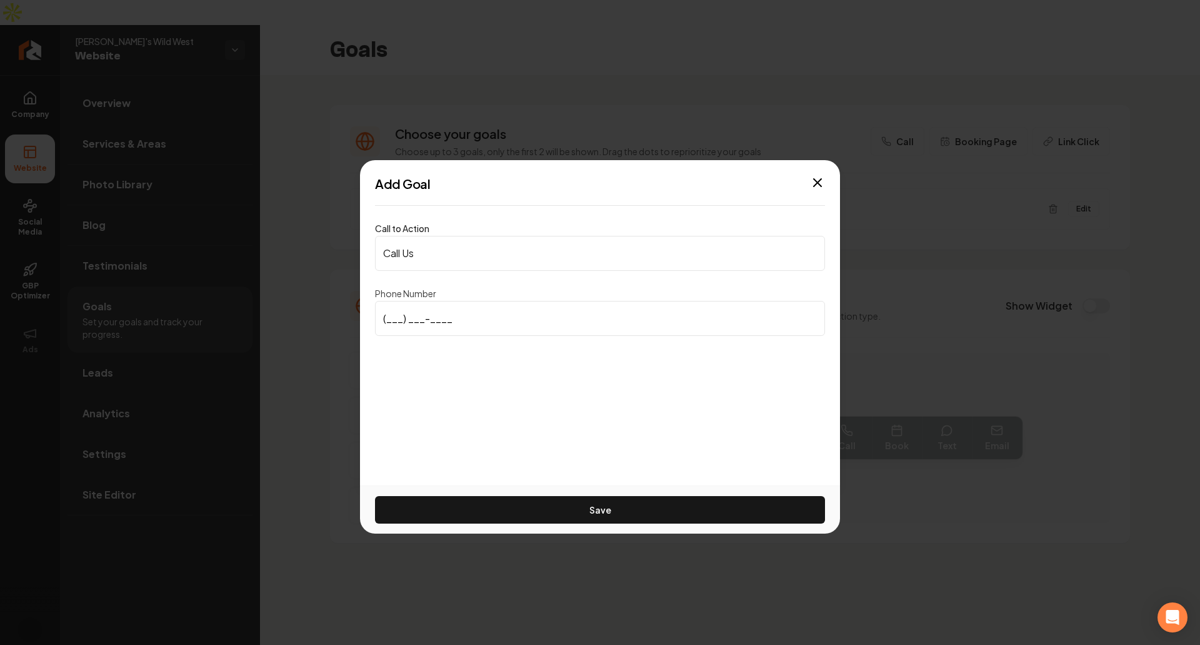
type input "[PHONE_NUMBER]"
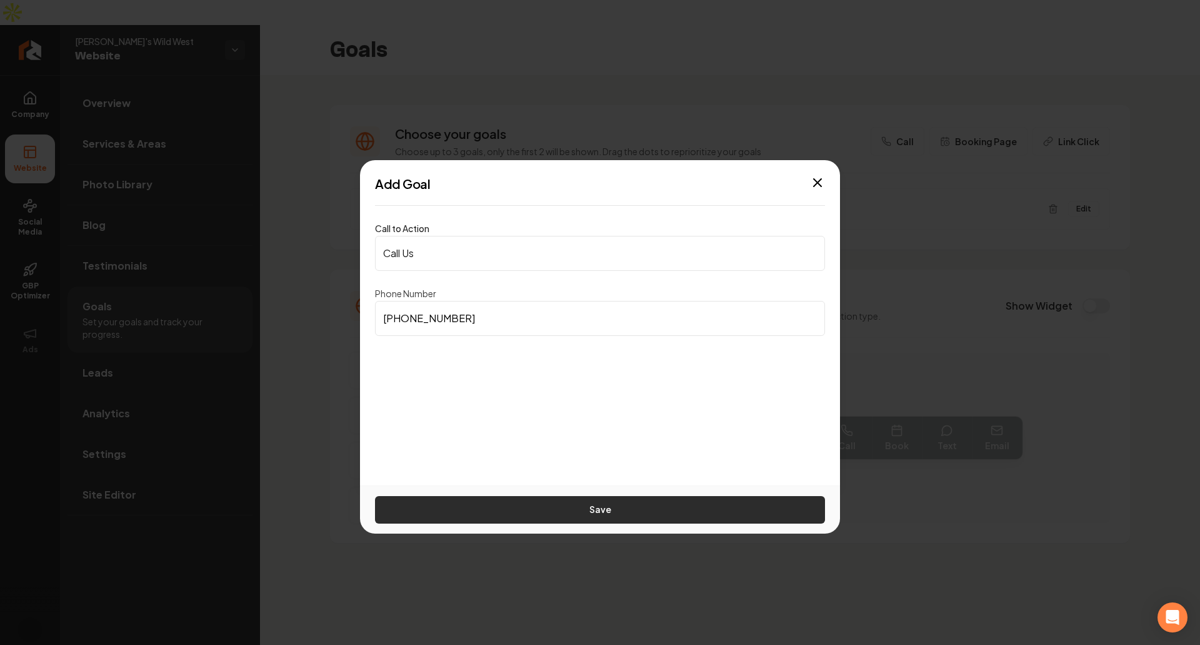
click at [604, 518] on button "Save" at bounding box center [600, 510] width 450 height 28
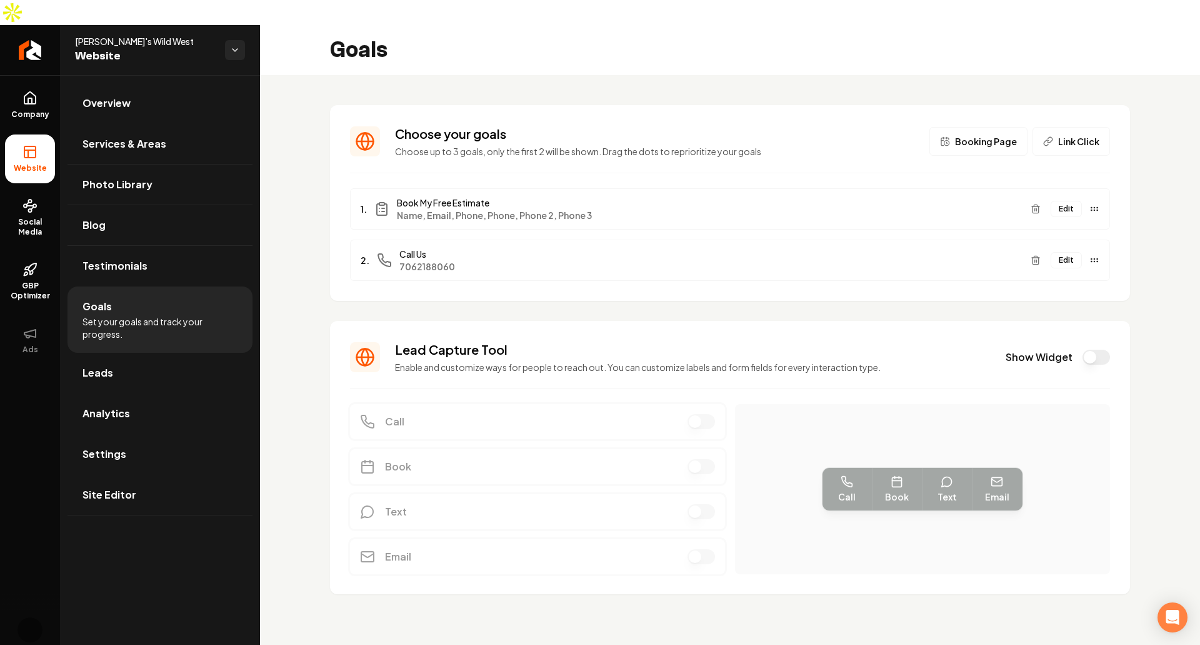
click at [1072, 201] on button "Edit" at bounding box center [1066, 209] width 31 height 16
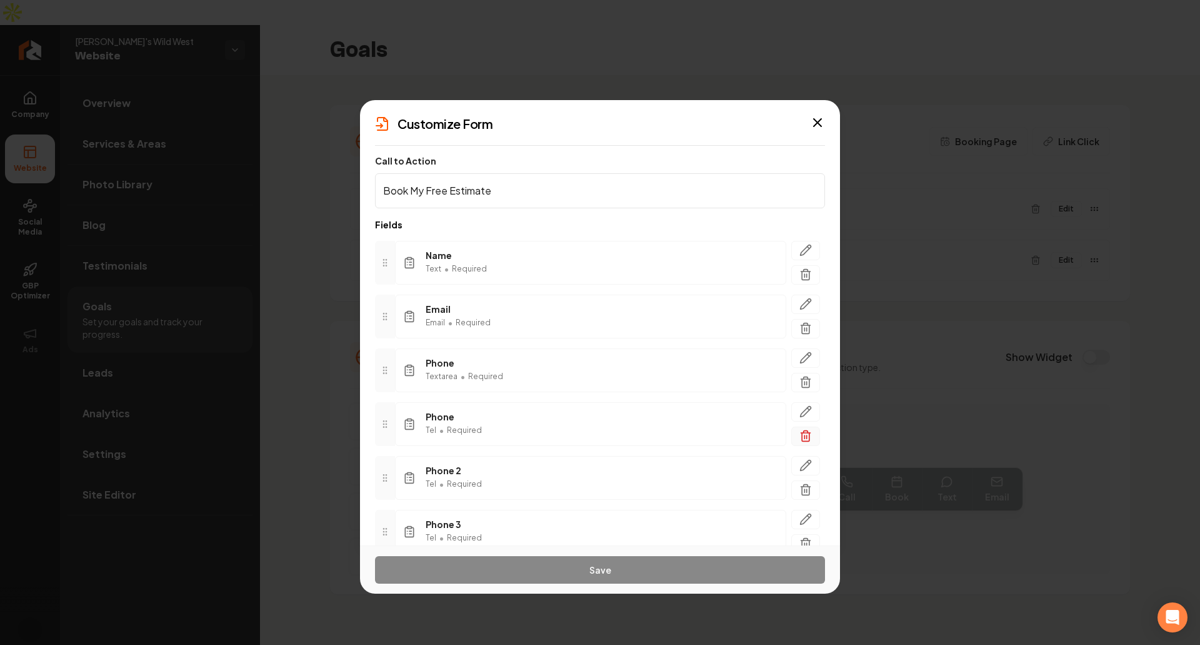
click at [802, 435] on icon "button" at bounding box center [806, 437] width 8 height 8
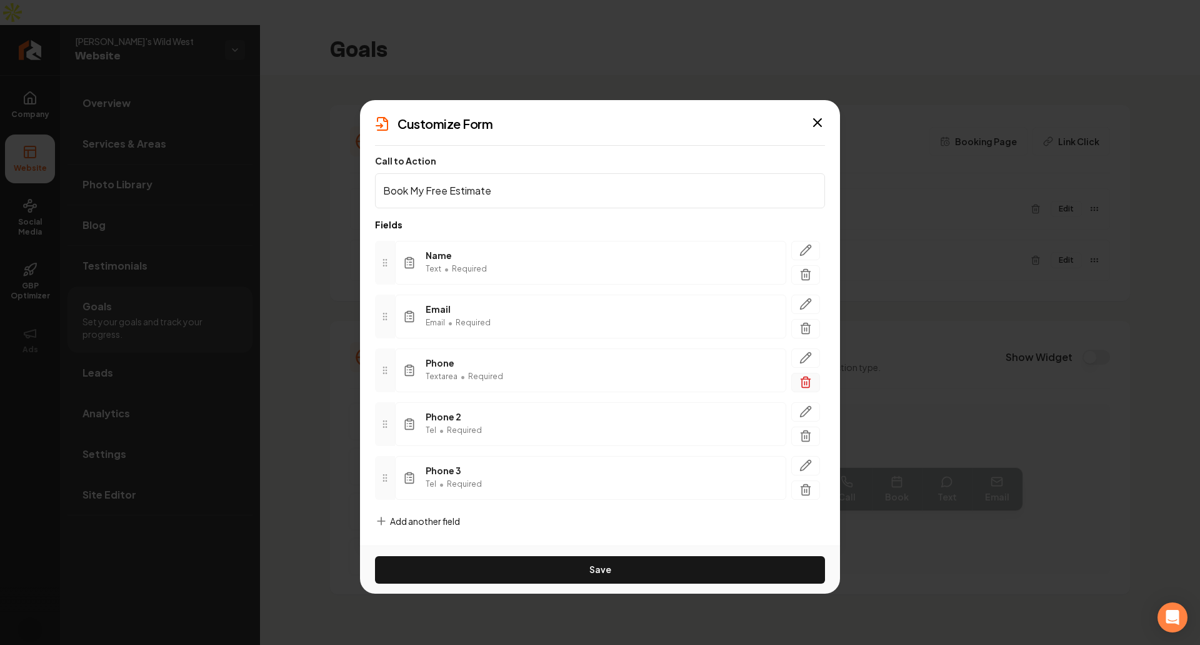
click at [802, 386] on icon "button" at bounding box center [806, 383] width 8 height 8
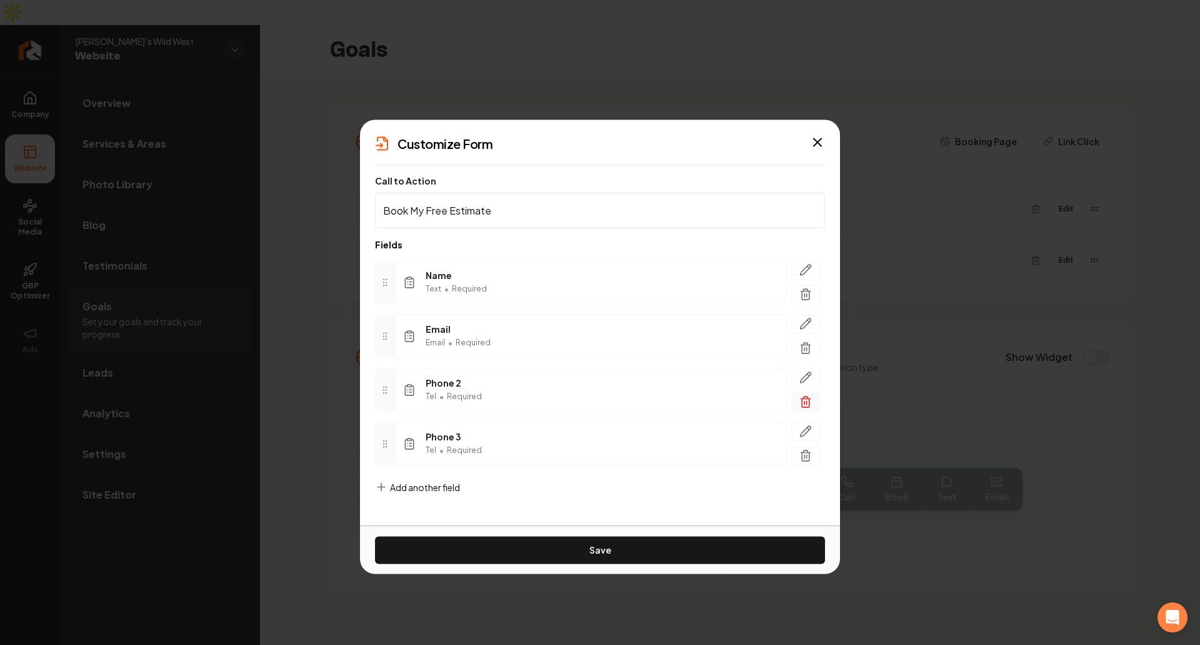
click at [804, 403] on icon "button" at bounding box center [806, 402] width 13 height 13
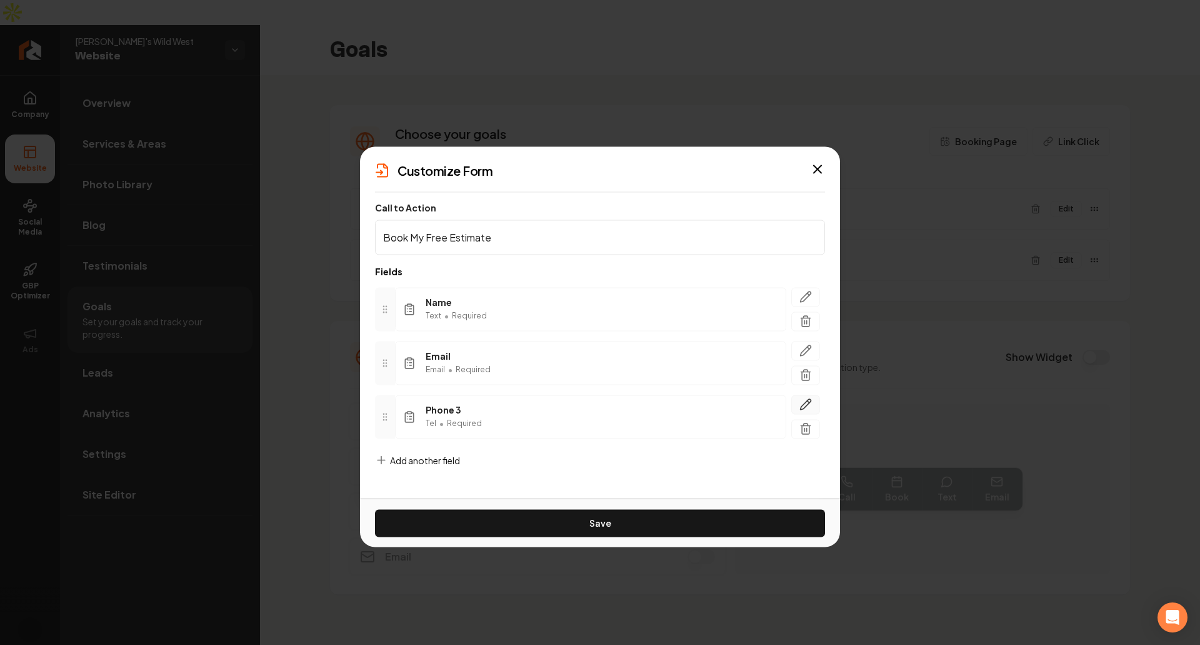
click at [803, 402] on icon "button" at bounding box center [806, 404] width 13 height 13
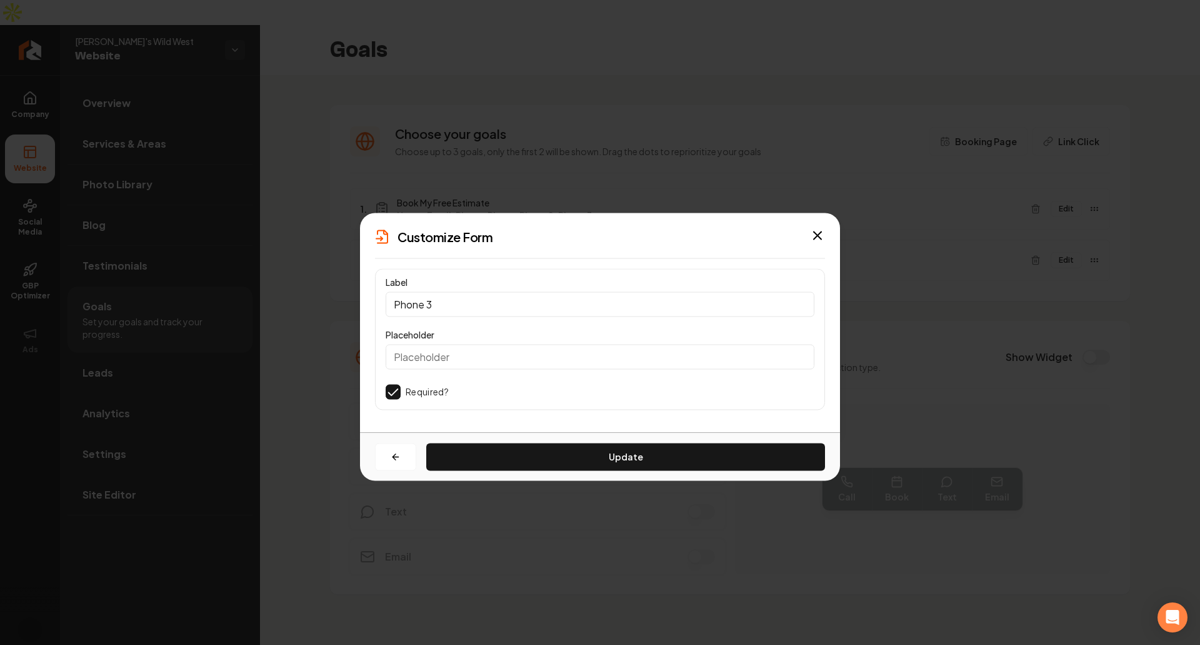
click at [453, 298] on input "Phone 3" at bounding box center [600, 303] width 429 height 25
type input "Phone"
click at [558, 454] on button "Update" at bounding box center [625, 457] width 399 height 28
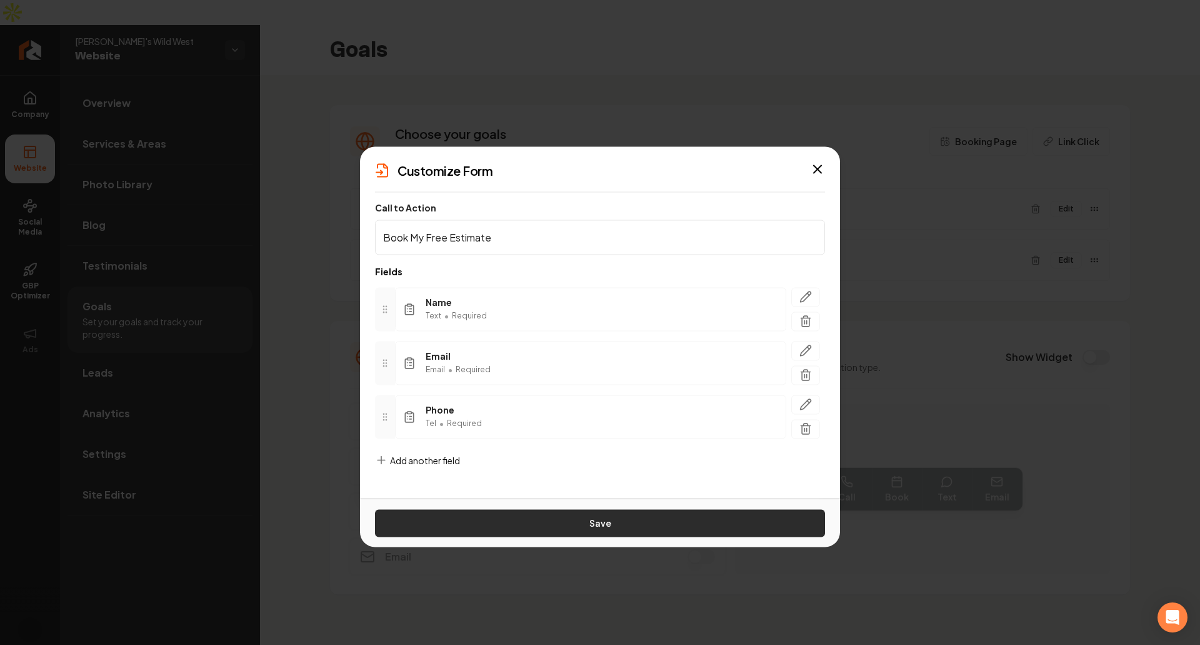
click at [545, 515] on button "Save" at bounding box center [600, 523] width 450 height 28
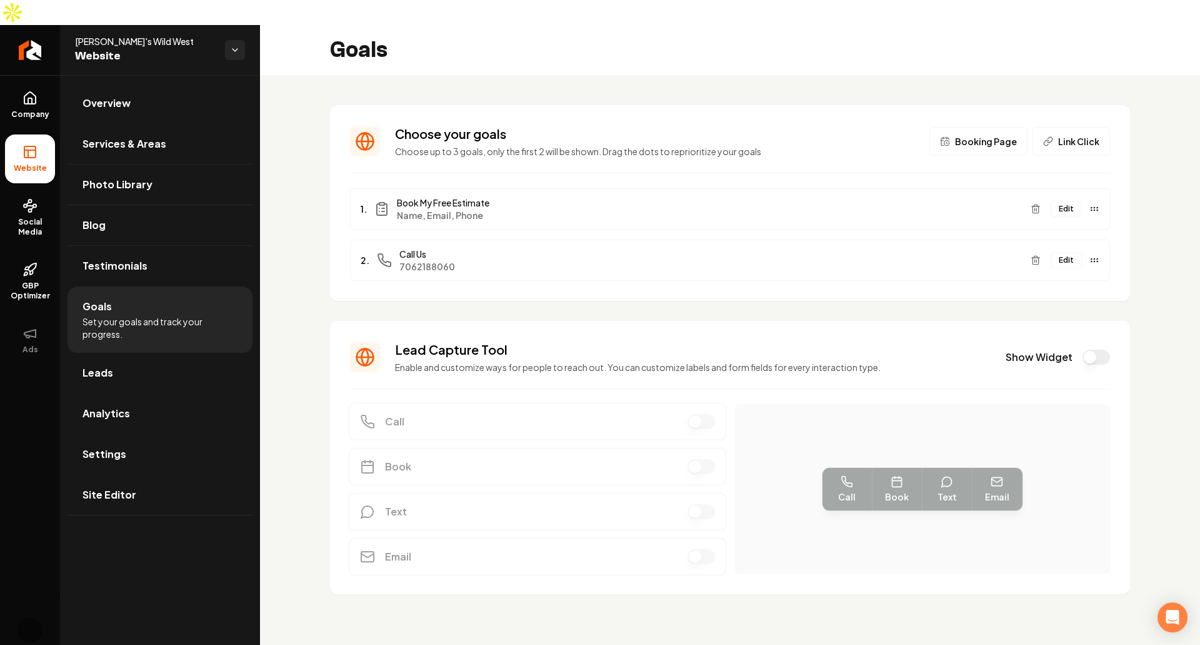
click at [1148, 290] on div "Choose your goals Choose up to 3 goals, only the first 2 will be shown. Drag th…" at bounding box center [730, 359] width 940 height 569
click at [1112, 194] on section "Choose your goals Choose up to 3 goals, only the first 2 will be shown. Drag th…" at bounding box center [730, 203] width 800 height 196
click at [1072, 201] on button "Edit" at bounding box center [1066, 209] width 31 height 16
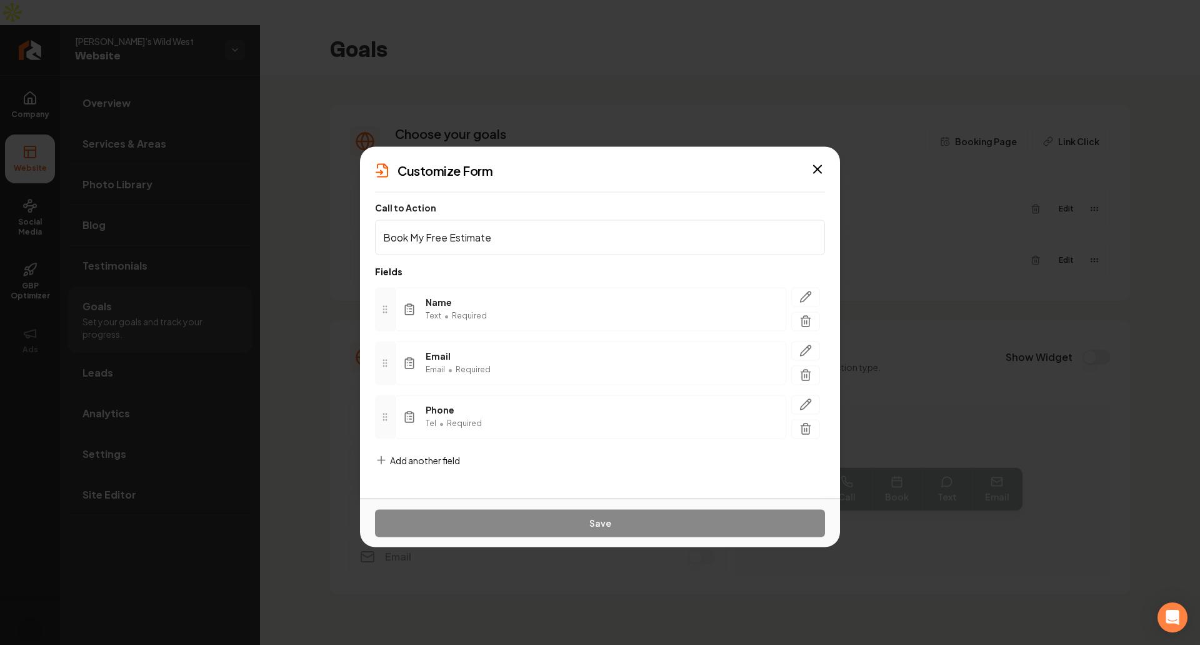
click at [434, 468] on div "Add another field" at bounding box center [417, 469] width 85 height 33
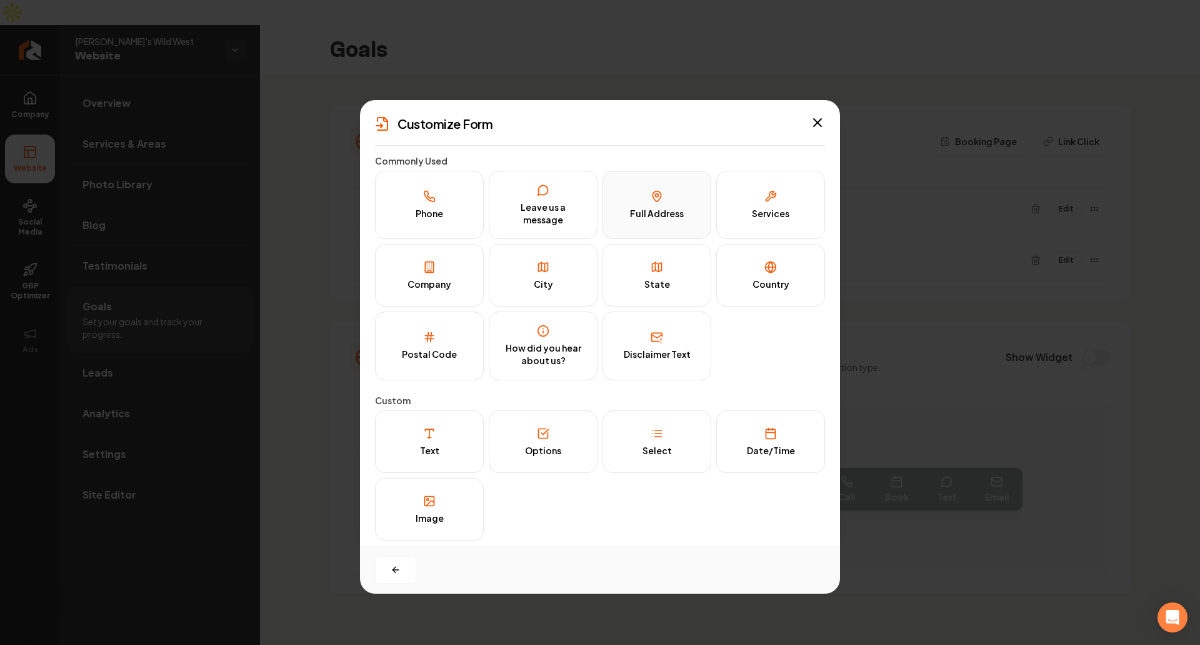
click at [617, 194] on button "Full Address" at bounding box center [657, 205] width 109 height 68
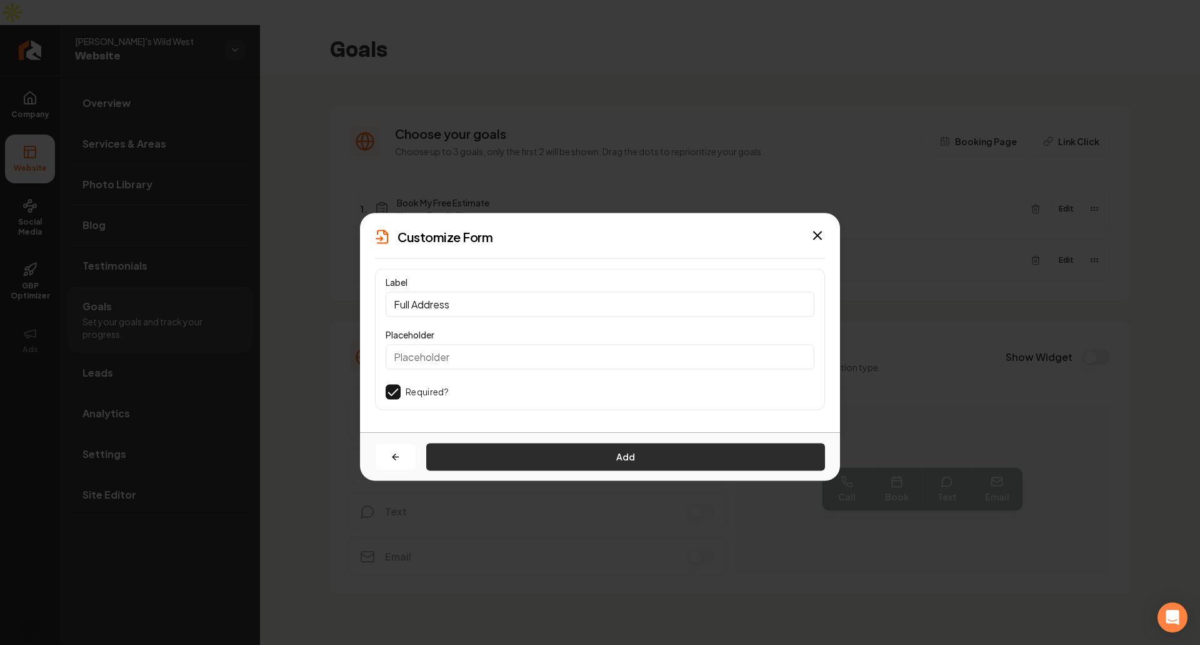
click at [547, 462] on button "Add" at bounding box center [625, 457] width 399 height 28
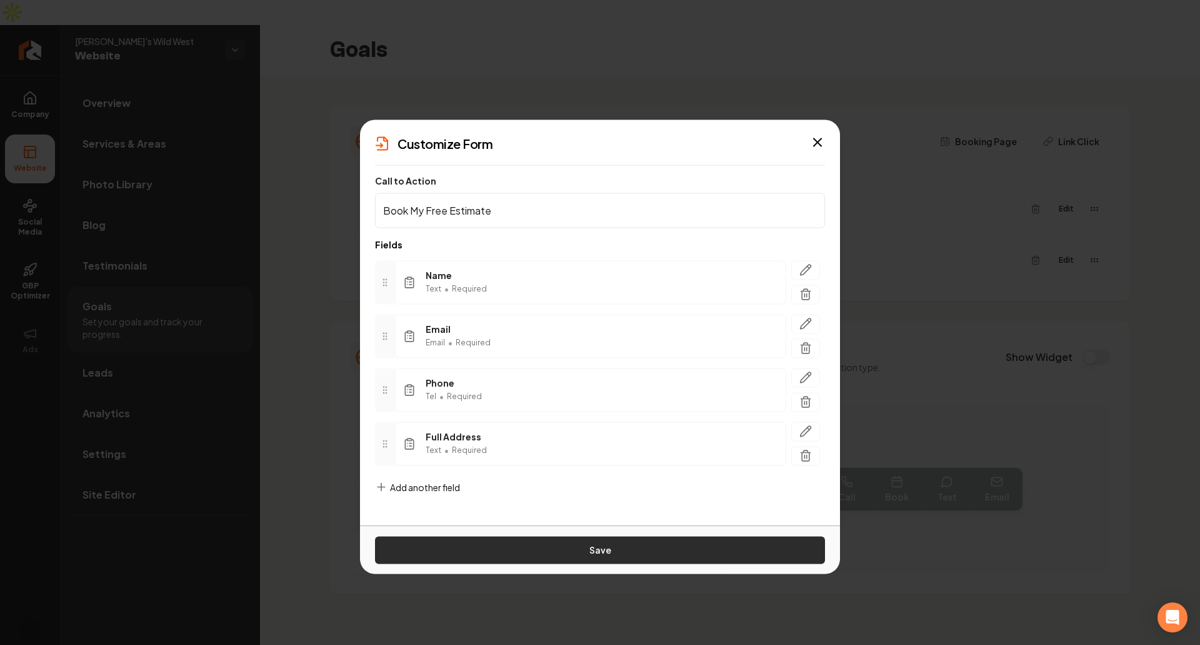
click at [569, 546] on button "Save" at bounding box center [600, 550] width 450 height 28
